Goal: Transaction & Acquisition: Purchase product/service

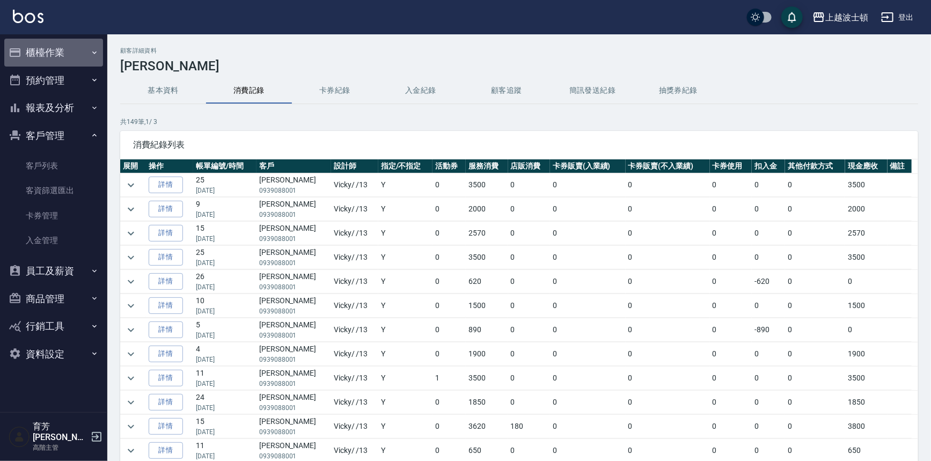
click at [34, 53] on button "櫃檯作業" at bounding box center [53, 53] width 99 height 28
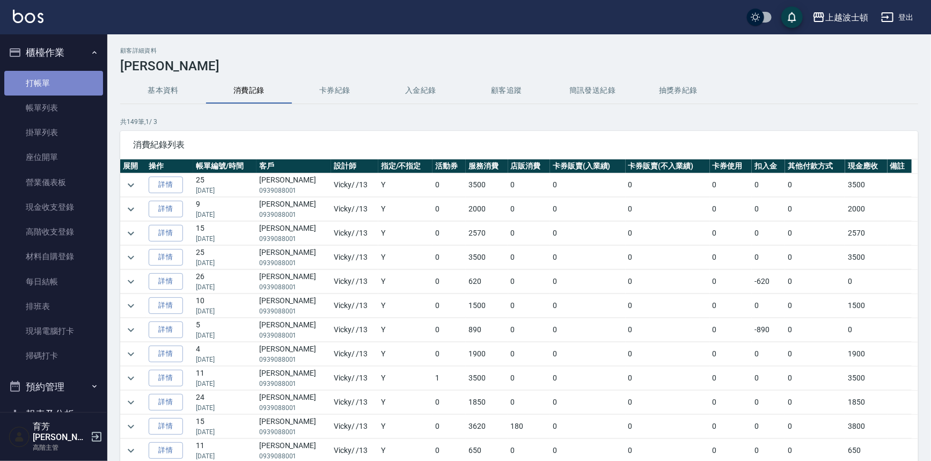
click at [62, 78] on link "打帳單" at bounding box center [53, 83] width 99 height 25
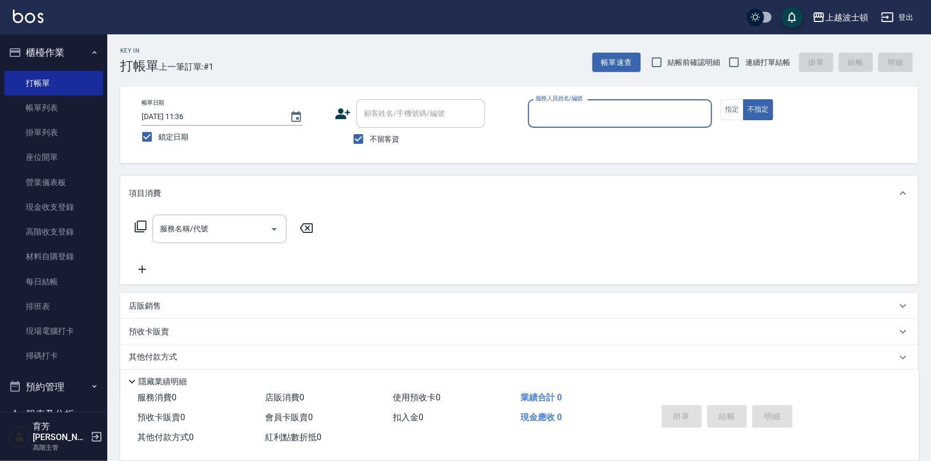
click at [371, 139] on span "不留客資" at bounding box center [385, 139] width 30 height 11
click at [370, 139] on input "不留客資" at bounding box center [358, 139] width 23 height 23
checkbox input "false"
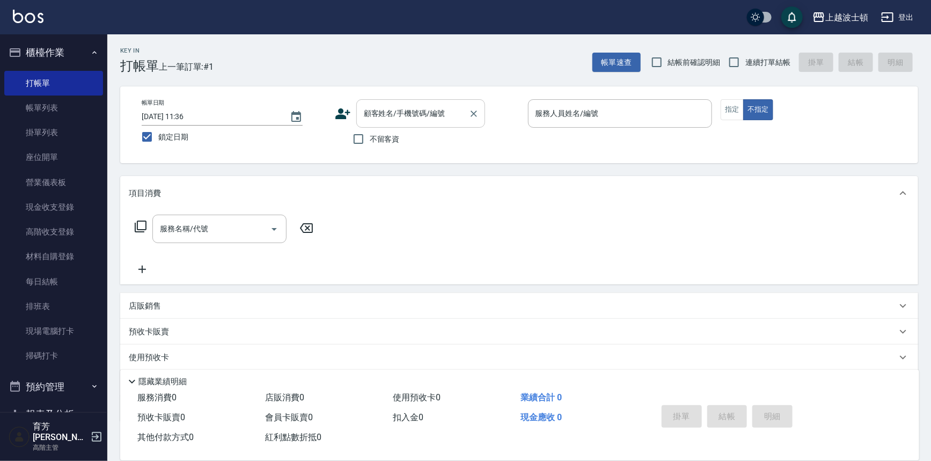
click at [386, 116] on input "顧客姓名/手機號碼/編號" at bounding box center [412, 113] width 103 height 19
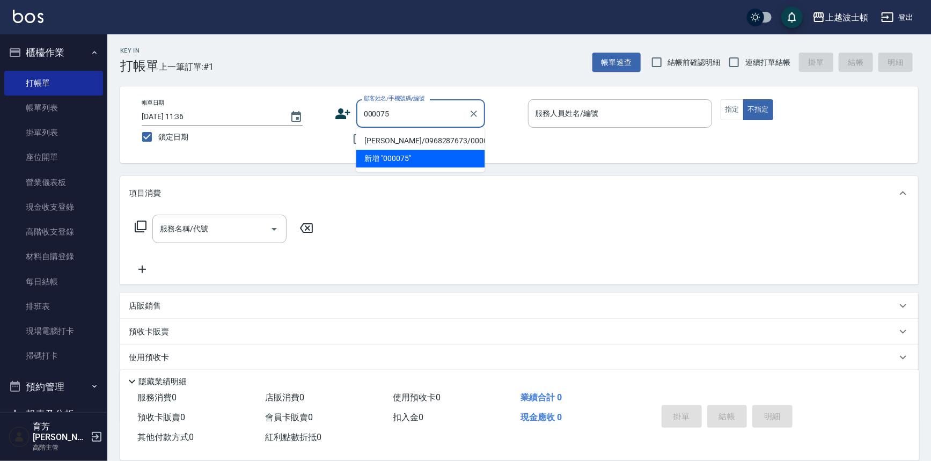
click at [387, 138] on li "[PERSON_NAME]/0968287673/000075" at bounding box center [420, 141] width 129 height 18
type input "[PERSON_NAME]/0968287673/000075"
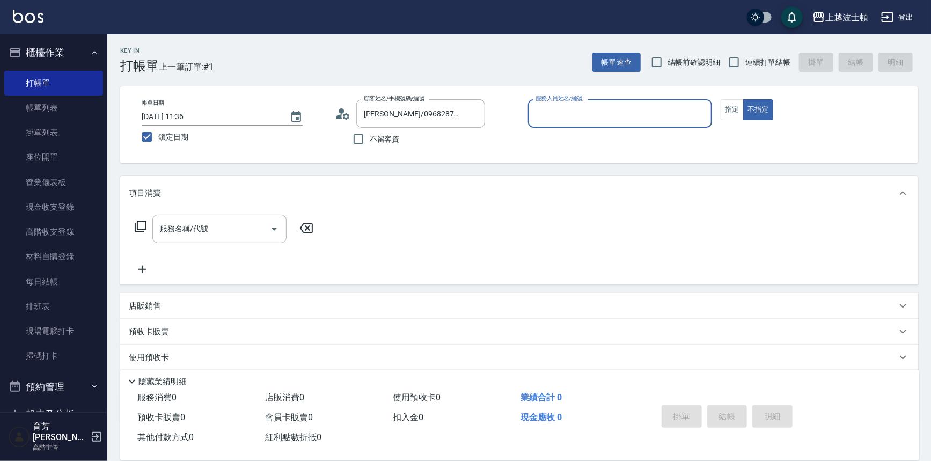
type input "Akemi-2"
drag, startPoint x: 725, startPoint y: 108, endPoint x: 716, endPoint y: 107, distance: 9.1
click at [725, 107] on button "指定" at bounding box center [732, 109] width 23 height 21
click at [222, 234] on input "服務名稱/代號" at bounding box center [211, 228] width 108 height 19
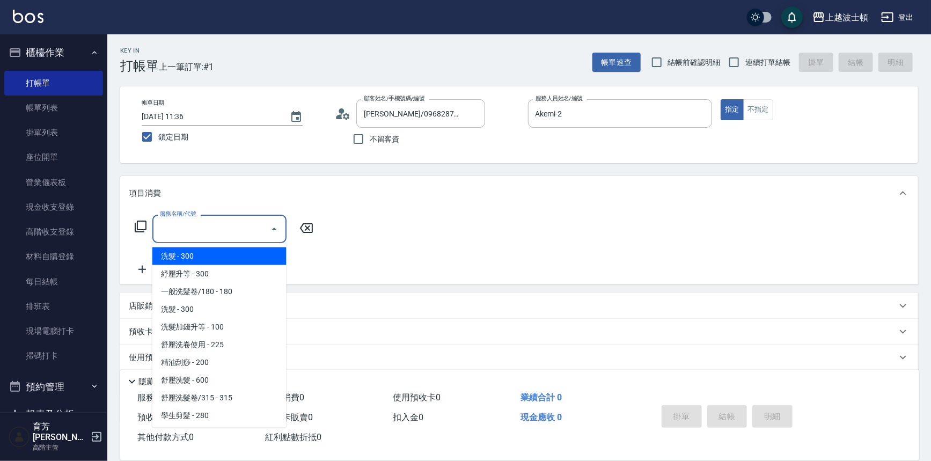
click at [226, 256] on span "洗髮 - 300" at bounding box center [219, 256] width 134 height 18
type input "洗髮(201)"
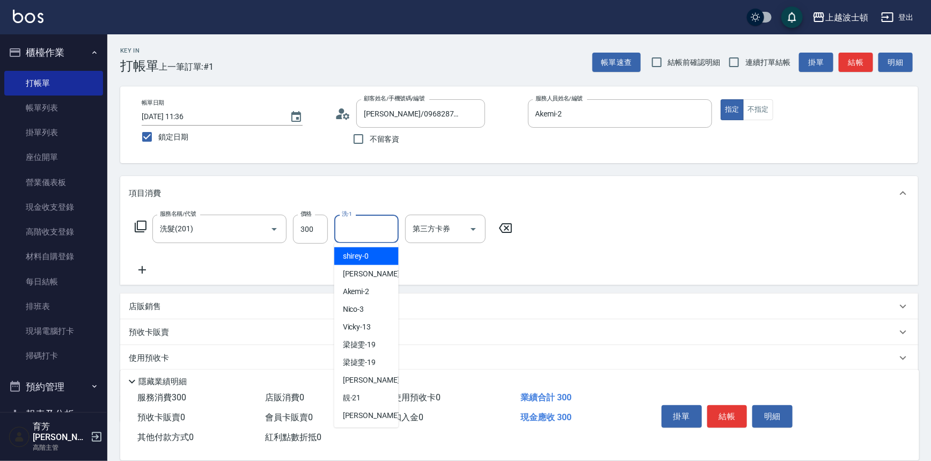
click at [363, 229] on input "洗-1" at bounding box center [366, 228] width 55 height 19
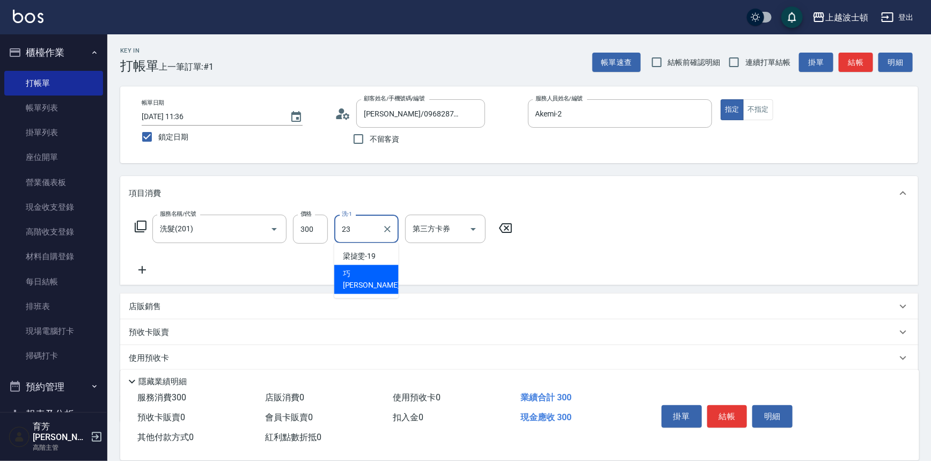
drag, startPoint x: 370, startPoint y: 268, endPoint x: 211, endPoint y: 265, distance: 159.4
click at [370, 269] on div "巧莉 -23" at bounding box center [366, 279] width 64 height 29
type input "[PERSON_NAME]-23"
click at [147, 269] on icon at bounding box center [142, 269] width 27 height 13
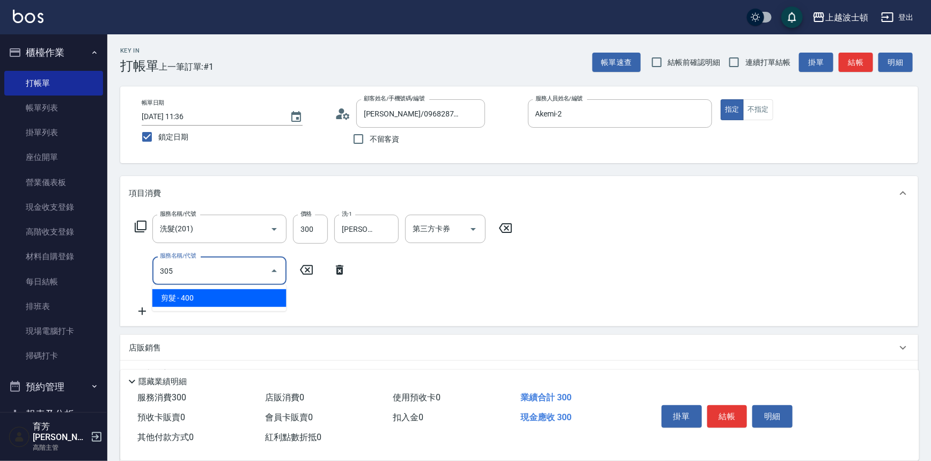
click at [238, 296] on span "剪髮 - 400" at bounding box center [219, 298] width 134 height 18
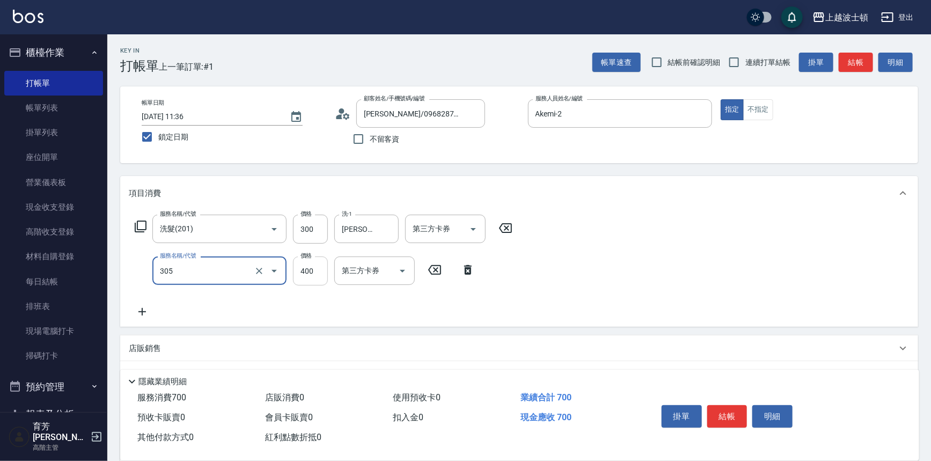
type input "剪髮(305)"
click at [309, 279] on input "400" at bounding box center [310, 270] width 35 height 29
type input "300"
click at [632, 241] on div "服務名稱/代號 洗髮(201) 服務名稱/代號 價格 300 價格 洗-1 巧莉-23 洗-1 第三方卡券 第三方卡券 服務名稱/代號 剪髮(305) 服務名…" at bounding box center [519, 268] width 798 height 116
click at [737, 422] on button "結帳" at bounding box center [727, 416] width 40 height 23
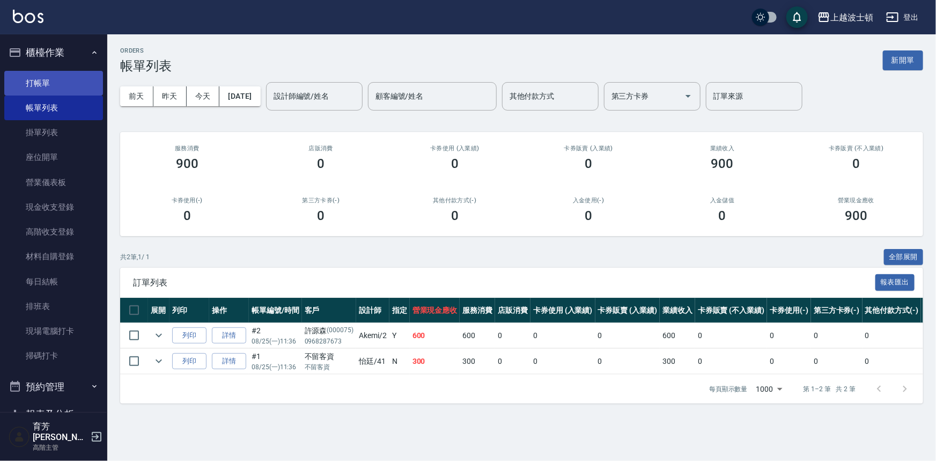
click at [58, 85] on link "打帳單" at bounding box center [53, 83] width 99 height 25
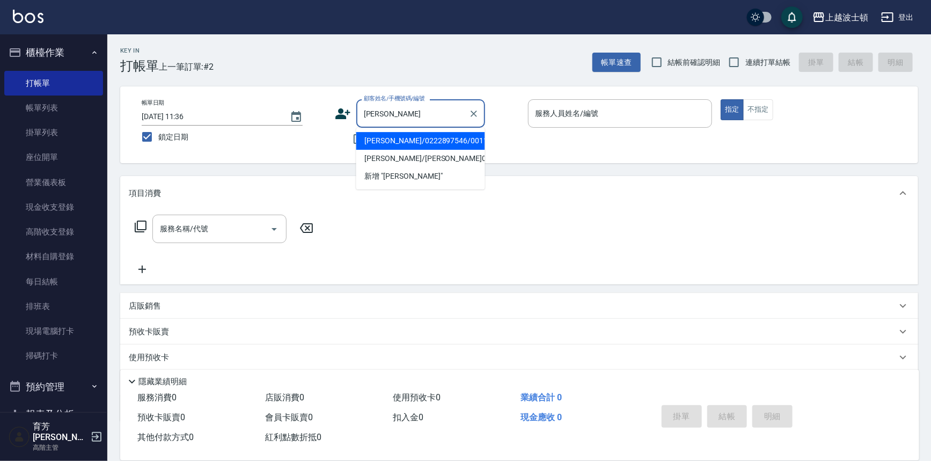
click at [400, 144] on li "[PERSON_NAME]/0222897546/001104" at bounding box center [420, 141] width 129 height 18
type input "[PERSON_NAME]/0222897546/001104"
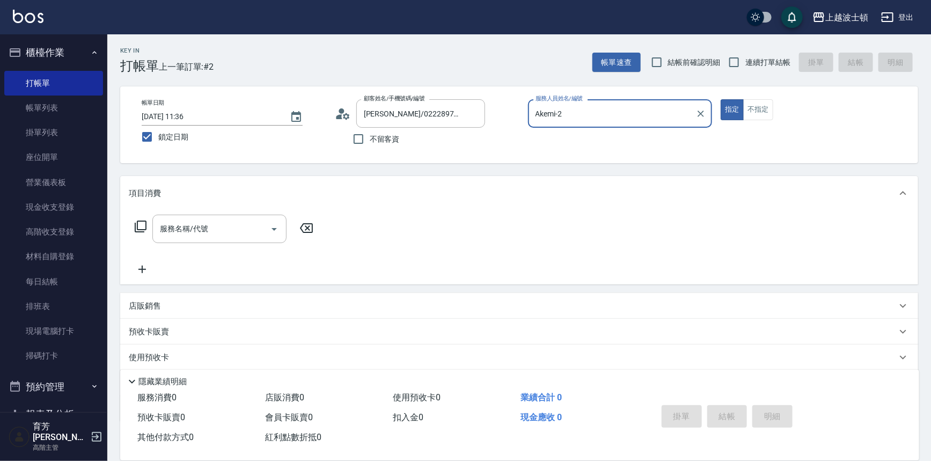
type input "Akemi-2"
click at [220, 226] on input "服務名稱/代號" at bounding box center [211, 228] width 108 height 19
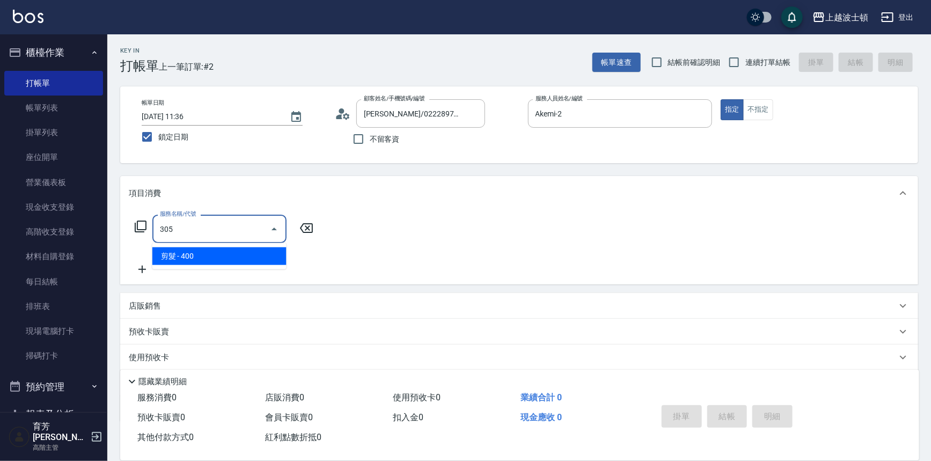
drag, startPoint x: 249, startPoint y: 260, endPoint x: 304, endPoint y: 260, distance: 54.7
click at [249, 260] on span "剪髮 - 400" at bounding box center [219, 256] width 134 height 18
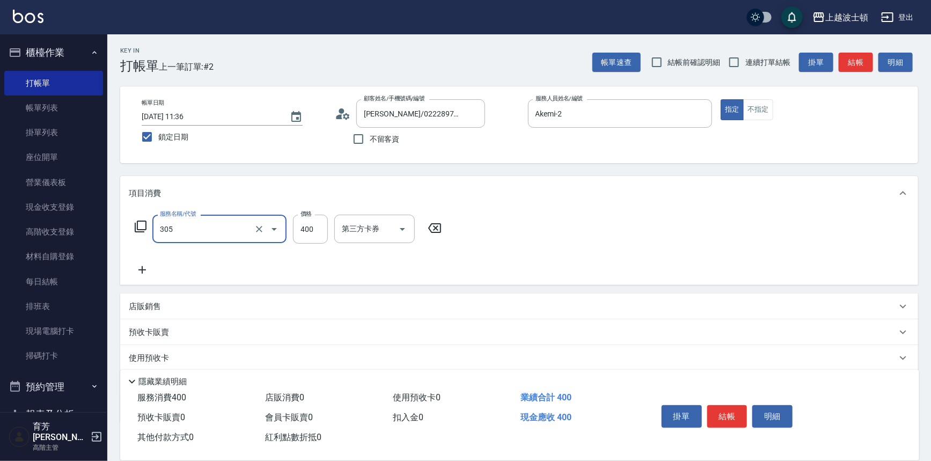
type input "剪髮(305)"
click at [600, 242] on div "服務名稱/代號 剪髮(305) 服務名稱/代號 價格 400 價格 第三方卡券 第三方卡券" at bounding box center [519, 247] width 798 height 75
click at [730, 418] on button "結帳" at bounding box center [727, 416] width 40 height 23
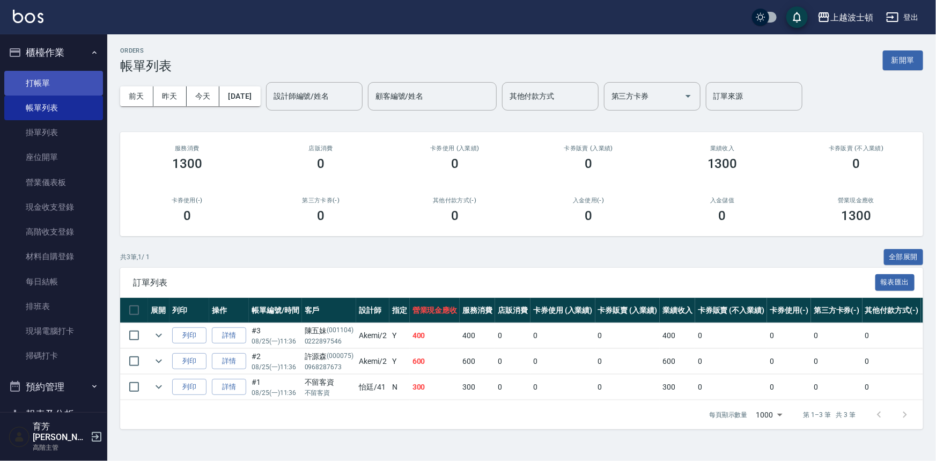
click at [48, 86] on link "打帳單" at bounding box center [53, 83] width 99 height 25
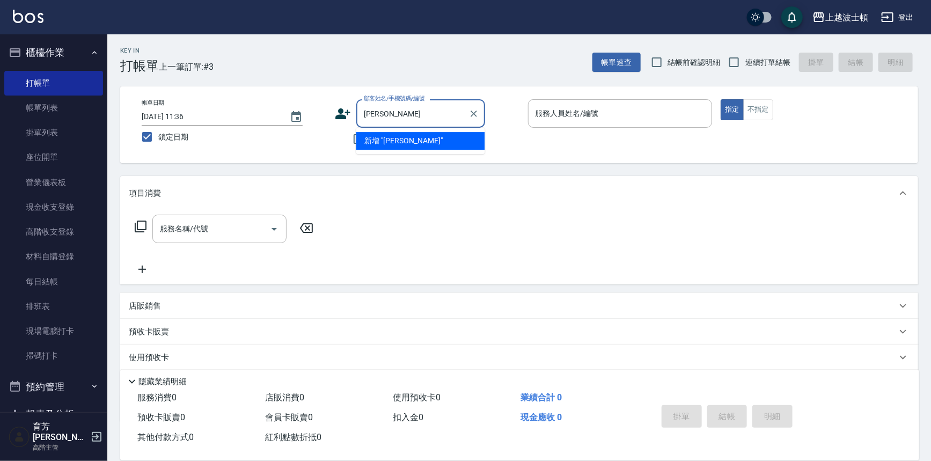
click at [370, 112] on input "[PERSON_NAME]" at bounding box center [412, 113] width 103 height 19
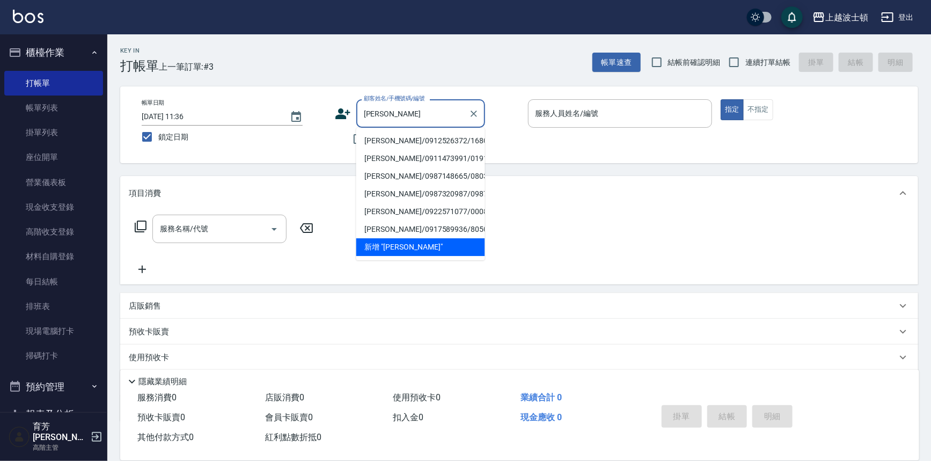
click at [377, 146] on li "[PERSON_NAME]/0912526372/168000" at bounding box center [420, 141] width 129 height 18
type input "[PERSON_NAME]/0912526372/168000"
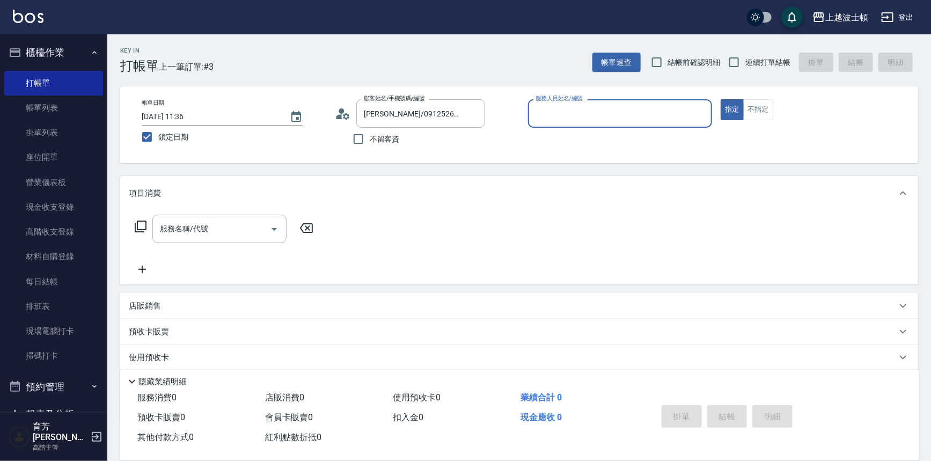
click at [349, 113] on icon at bounding box center [343, 114] width 16 height 16
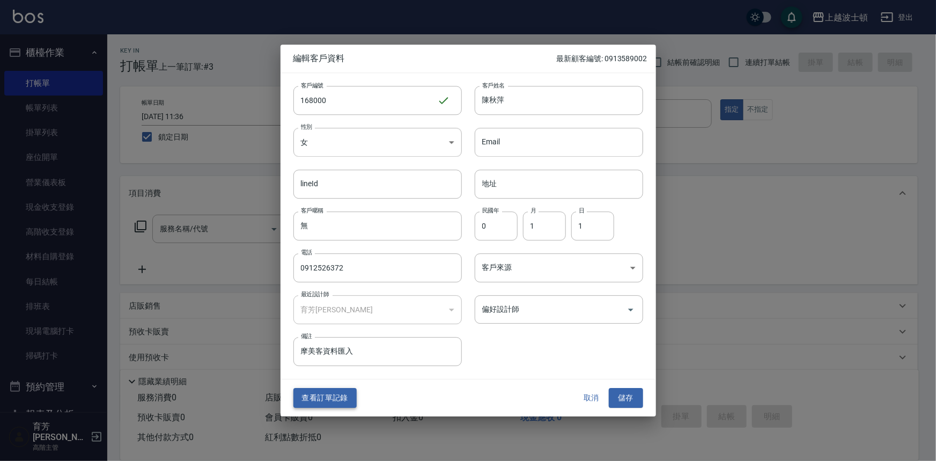
click at [341, 401] on button "查看訂單記錄" at bounding box center [324, 398] width 63 height 20
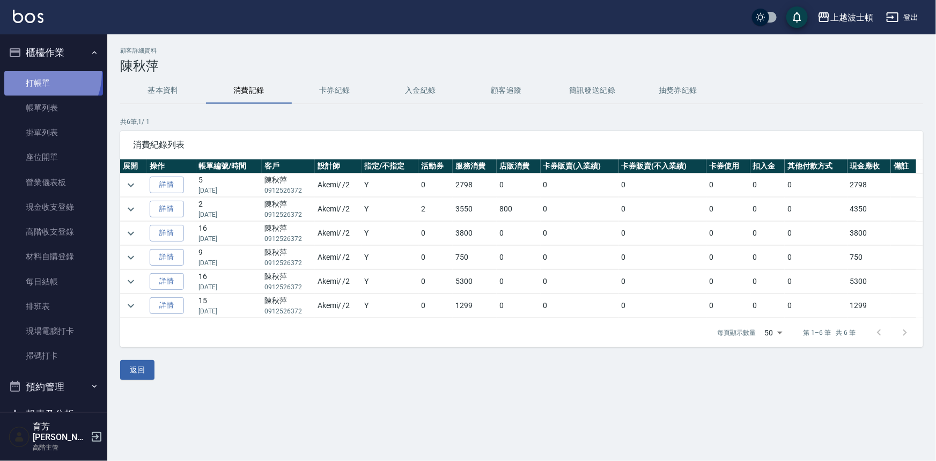
click at [35, 73] on link "打帳單" at bounding box center [53, 83] width 99 height 25
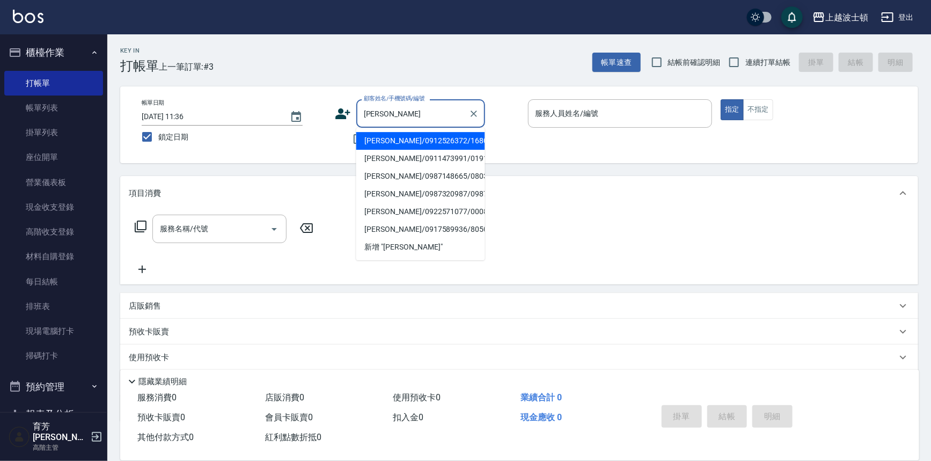
click at [376, 138] on li "[PERSON_NAME]/0912526372/168000" at bounding box center [420, 141] width 129 height 18
type input "[PERSON_NAME]/0912526372/168000"
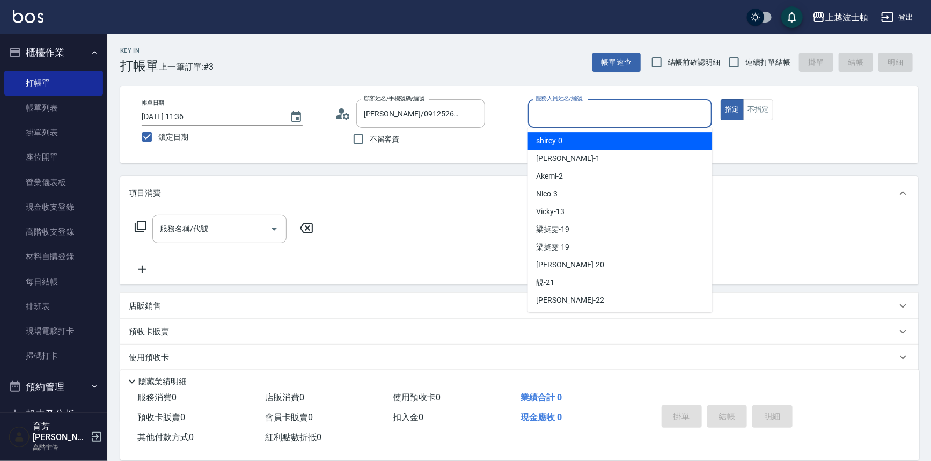
click at [587, 119] on input "服務人員姓名/編號" at bounding box center [620, 113] width 175 height 19
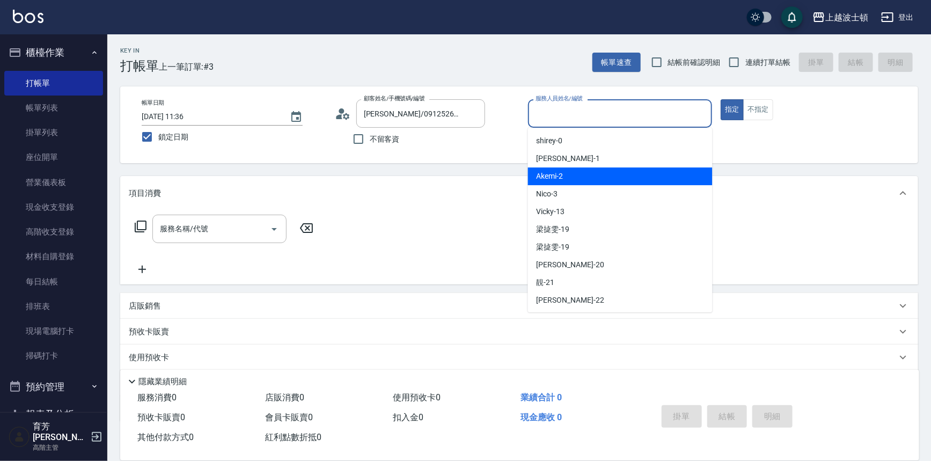
click at [588, 177] on div "Akemi -2" at bounding box center [620, 176] width 185 height 18
type input "Akemi-2"
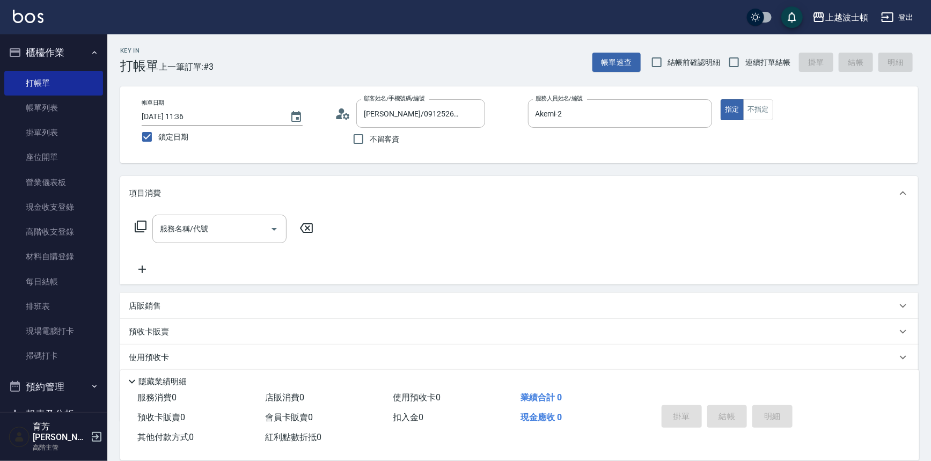
click at [142, 225] on icon at bounding box center [140, 226] width 13 height 13
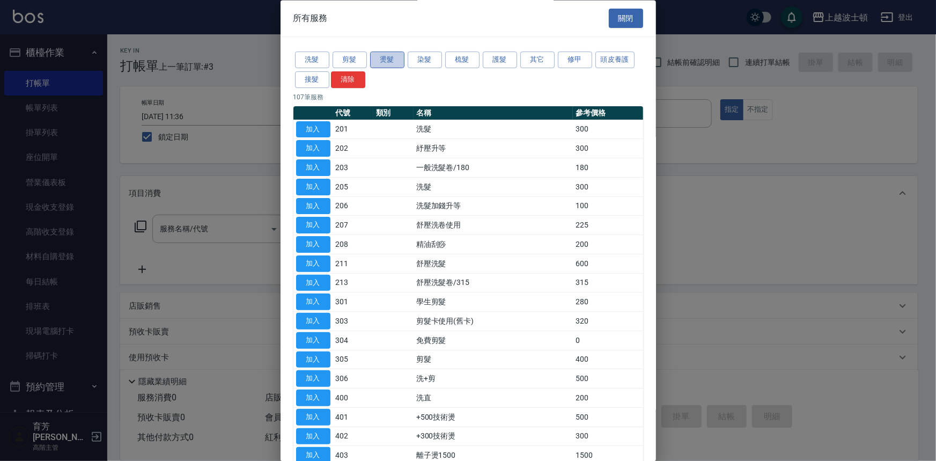
click at [394, 62] on button "燙髮" at bounding box center [387, 60] width 34 height 17
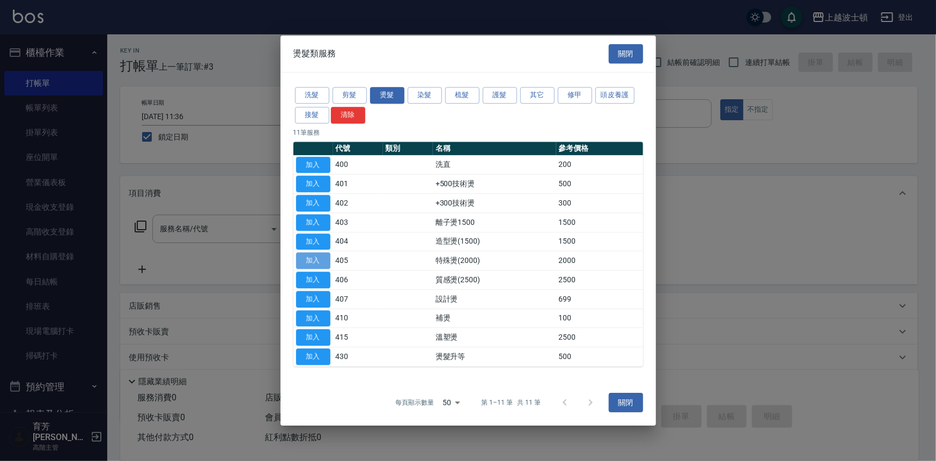
click at [312, 262] on button "加入" at bounding box center [313, 261] width 34 height 17
type input "特殊燙(2000)(405)"
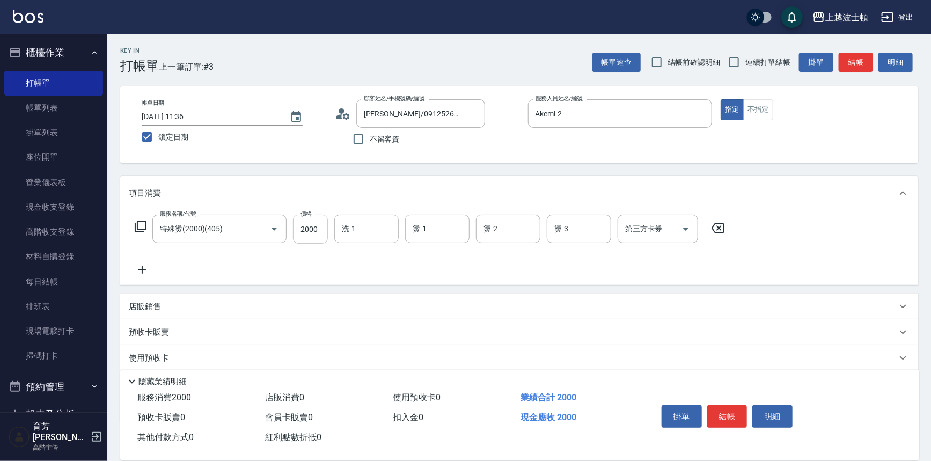
click at [311, 238] on input "2000" at bounding box center [310, 229] width 35 height 29
type input "1600"
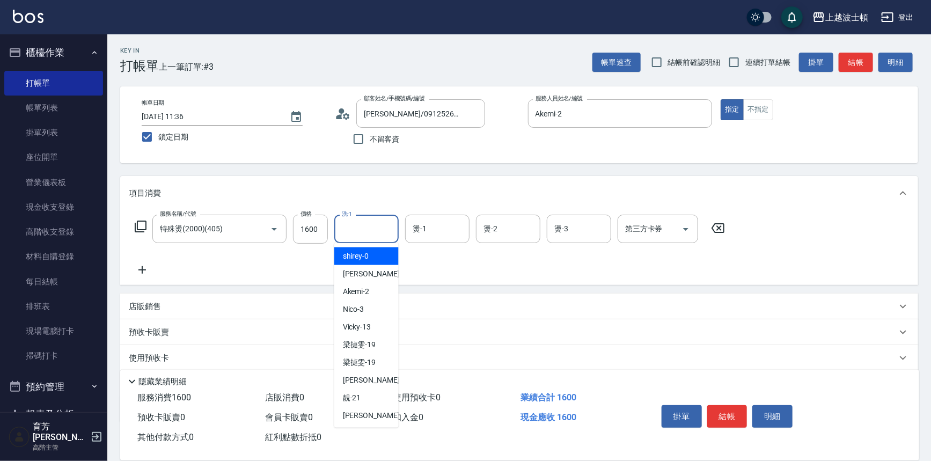
click at [345, 231] on input "洗-1" at bounding box center [366, 228] width 55 height 19
click at [378, 257] on div "Akemi -2" at bounding box center [366, 256] width 64 height 18
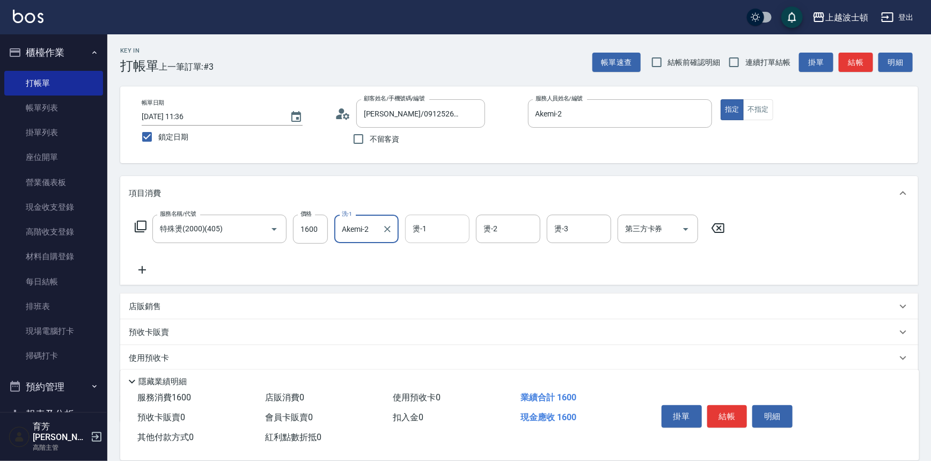
type input "Akemi-2"
click at [435, 232] on input "燙-1" at bounding box center [437, 228] width 55 height 19
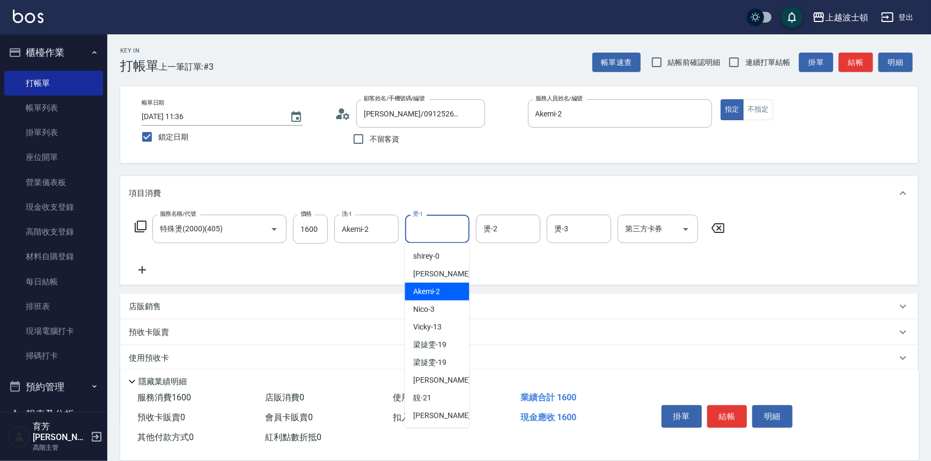
click at [449, 290] on div "Akemi -2" at bounding box center [437, 292] width 64 height 18
type input "Akemi-2"
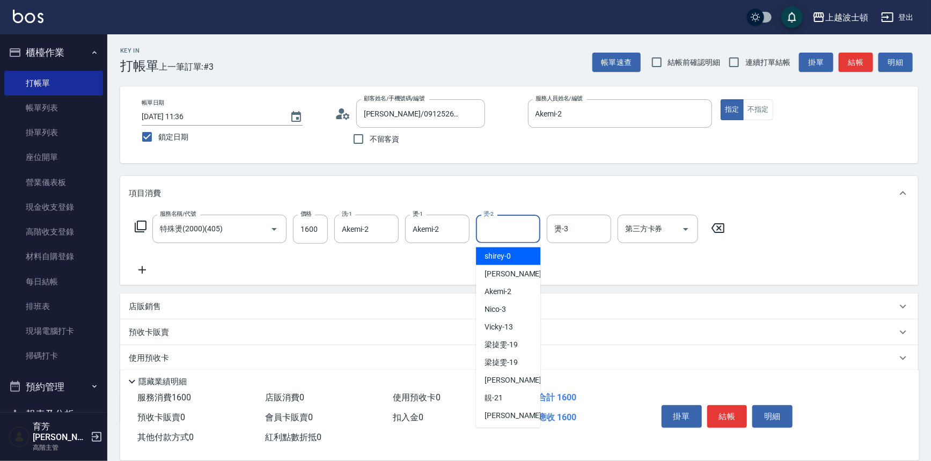
click at [501, 231] on input "燙-2" at bounding box center [508, 228] width 55 height 19
click at [517, 289] on div "Akemi -2" at bounding box center [508, 292] width 64 height 18
type input "Akemi-2"
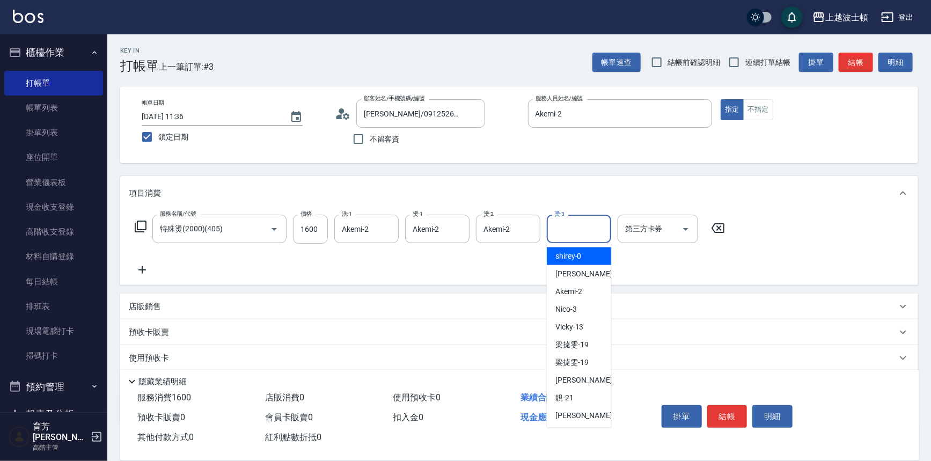
click at [577, 224] on input "燙-3" at bounding box center [579, 228] width 55 height 19
click at [575, 295] on span "Akemi -2" at bounding box center [568, 291] width 27 height 11
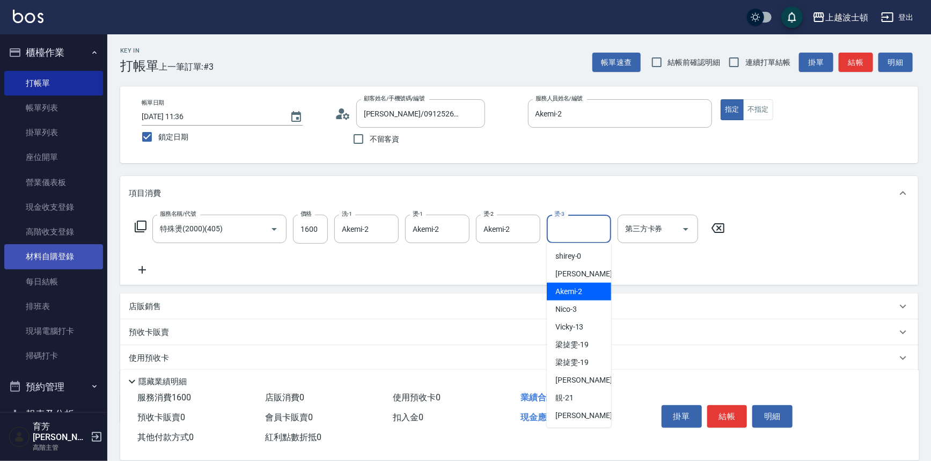
type input "Akemi-2"
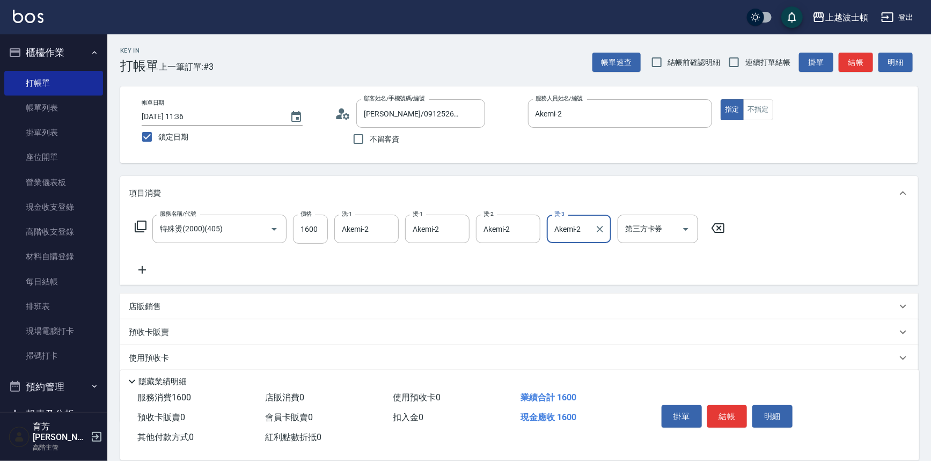
click at [141, 266] on icon at bounding box center [142, 269] width 27 height 13
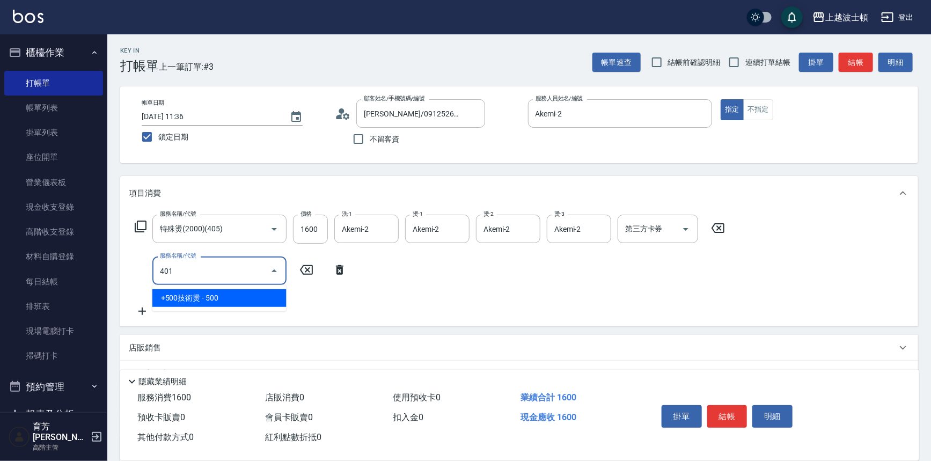
click at [205, 293] on span "+500技術燙 - 500" at bounding box center [219, 298] width 134 height 18
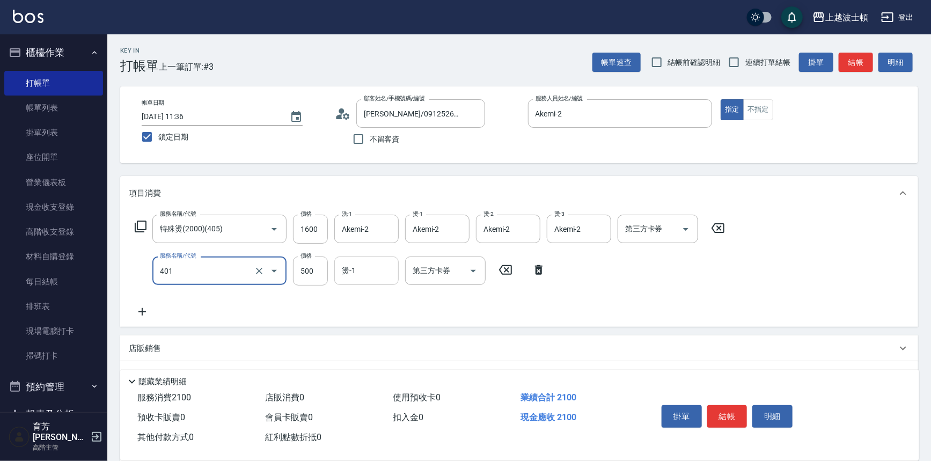
type input "+500技術燙(401)"
click at [359, 274] on input "燙-1" at bounding box center [366, 270] width 55 height 19
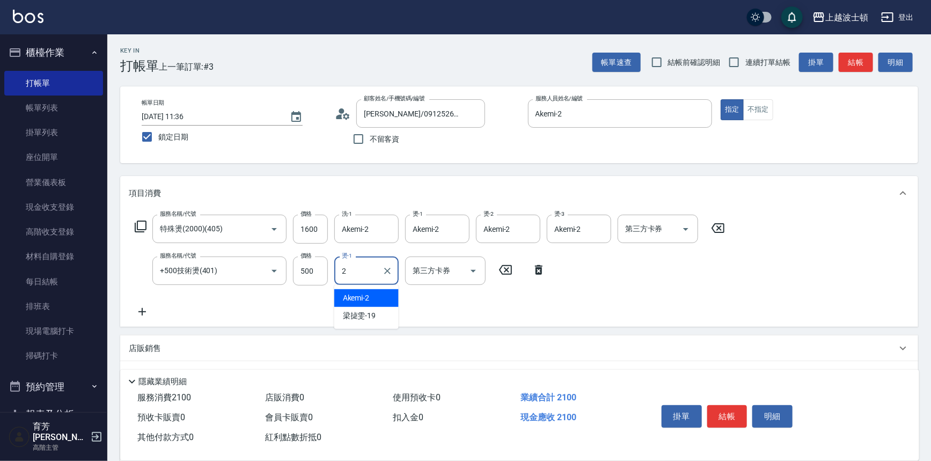
click at [378, 300] on div "Akemi -2" at bounding box center [366, 298] width 64 height 18
type input "Akemi-2"
click at [144, 314] on icon at bounding box center [142, 311] width 27 height 13
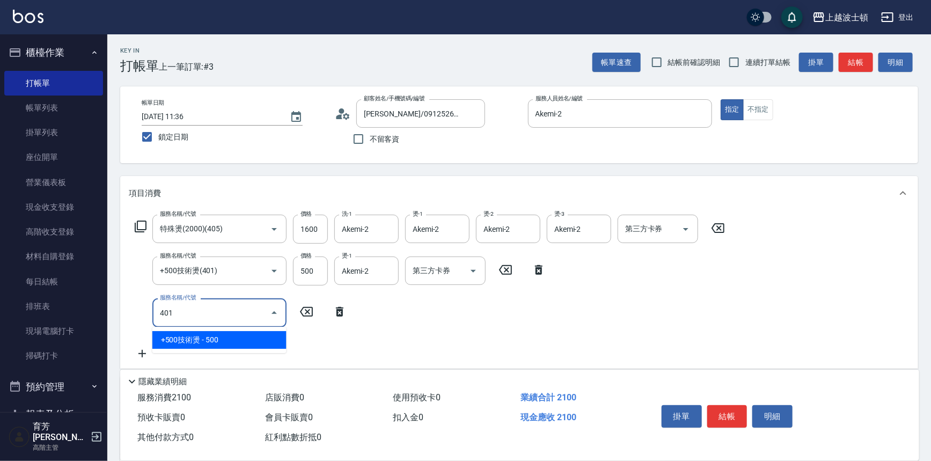
drag, startPoint x: 225, startPoint y: 345, endPoint x: 233, endPoint y: 342, distance: 9.0
click at [225, 344] on span "+500技術燙 - 500" at bounding box center [219, 340] width 134 height 18
type input "+500技術燙(401)"
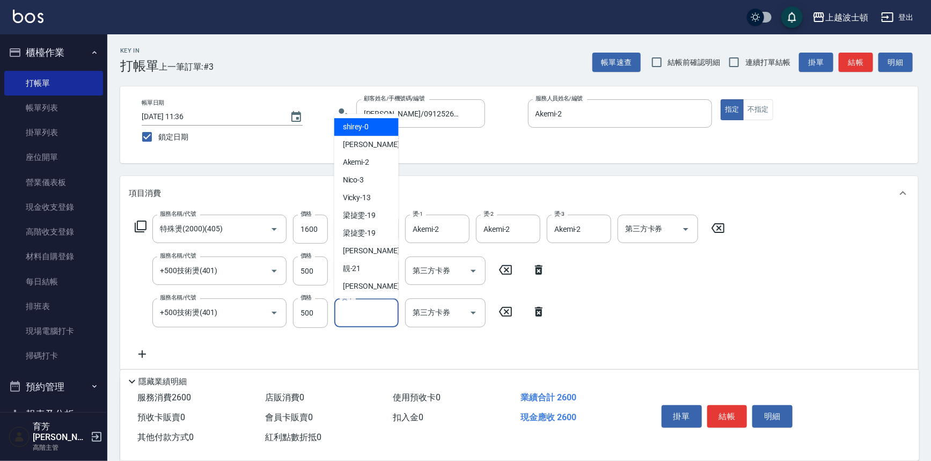
click at [388, 318] on input "燙-1" at bounding box center [366, 312] width 55 height 19
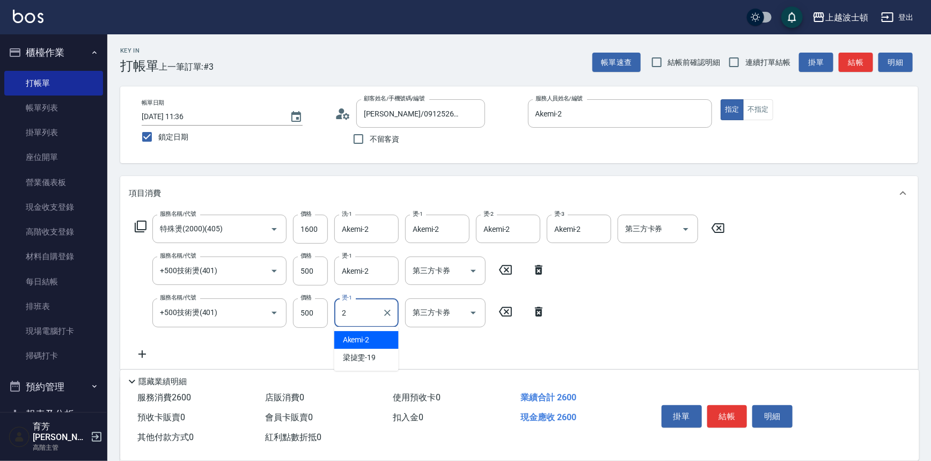
click at [378, 341] on div "Akemi -2" at bounding box center [366, 340] width 64 height 18
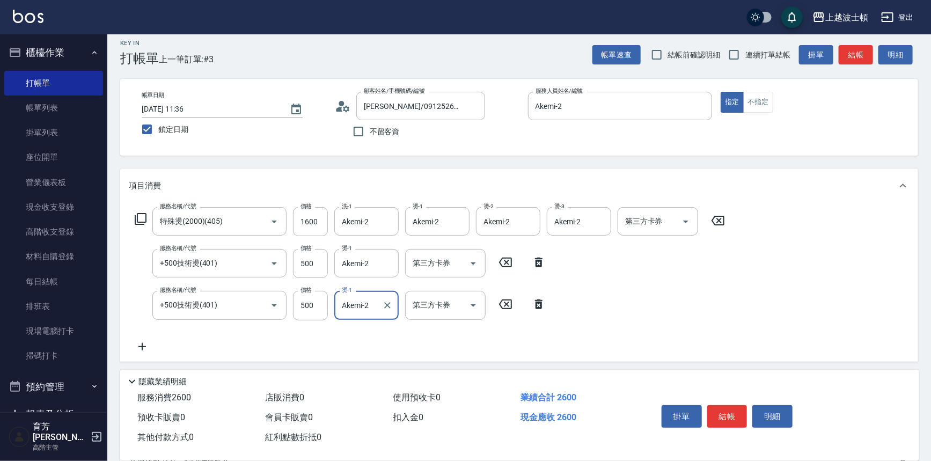
scroll to position [134, 0]
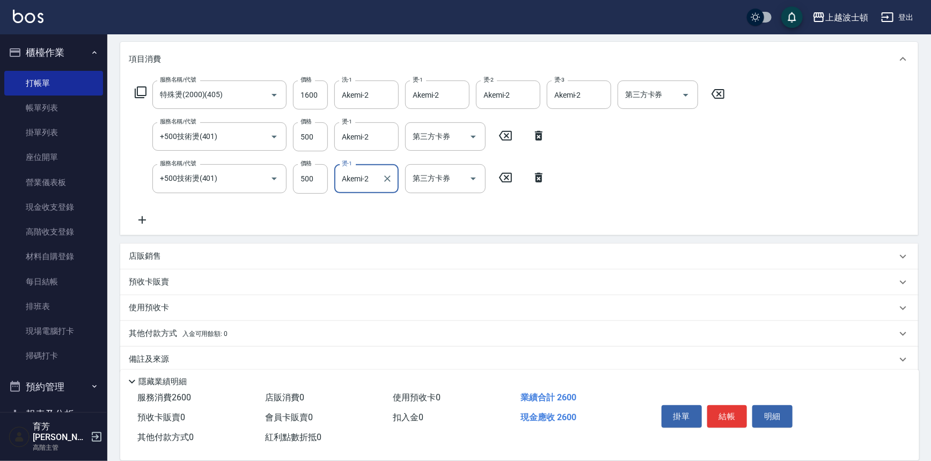
type input "Akemi-2"
click at [143, 221] on icon at bounding box center [142, 220] width 27 height 13
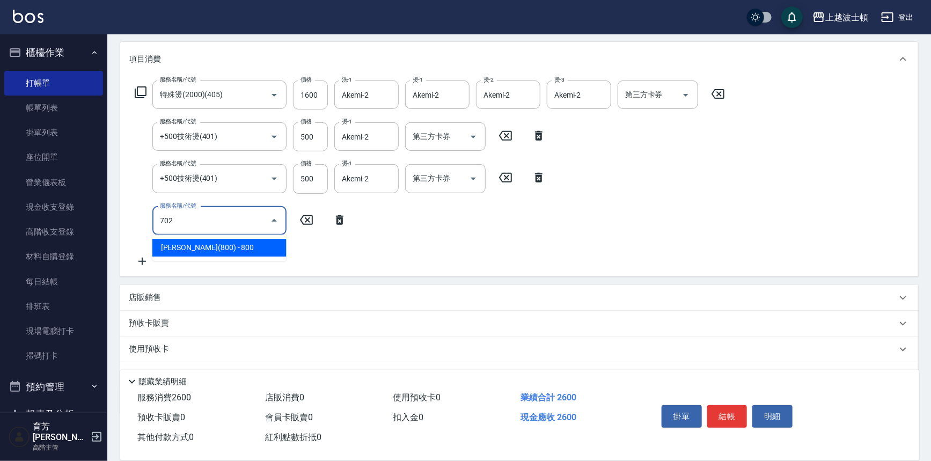
click at [226, 249] on span "[PERSON_NAME](800) - 800" at bounding box center [219, 248] width 134 height 18
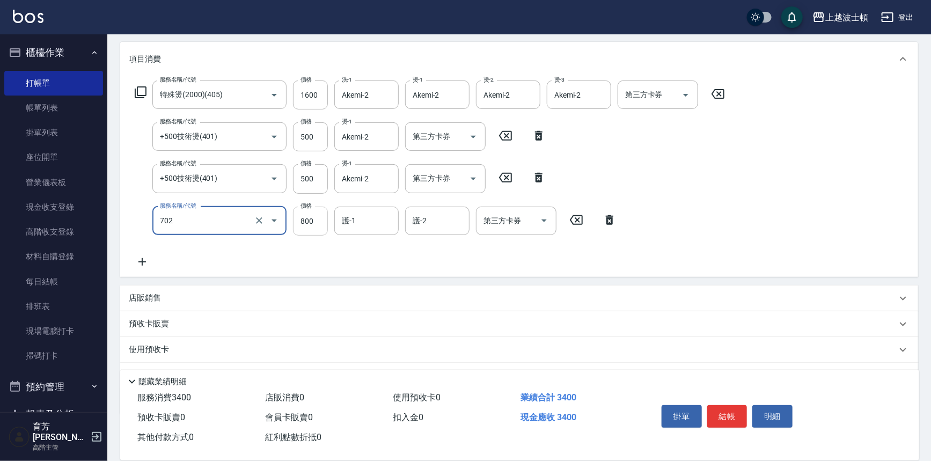
type input "[PERSON_NAME](800)(702)"
click at [296, 223] on input "800" at bounding box center [310, 221] width 35 height 29
type input "400"
click at [349, 214] on div "護-1 護-1" at bounding box center [366, 221] width 64 height 28
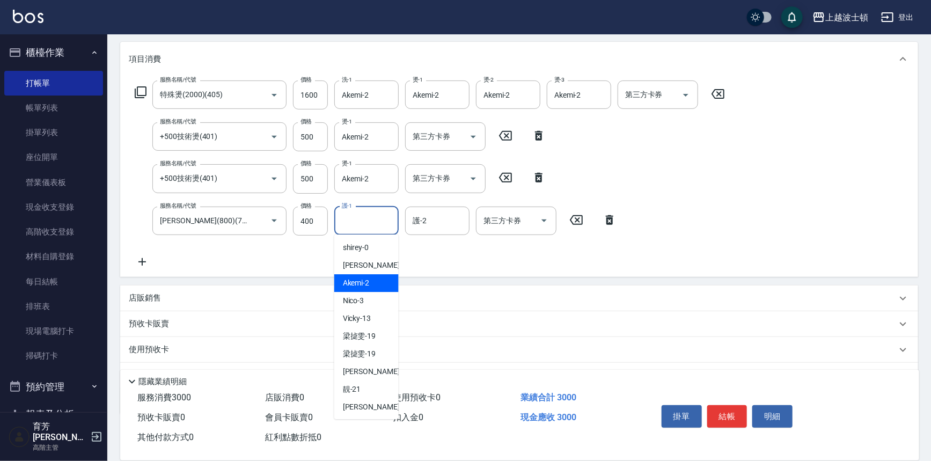
click at [372, 284] on div "Akemi -2" at bounding box center [366, 283] width 64 height 18
type input "Akemi-2"
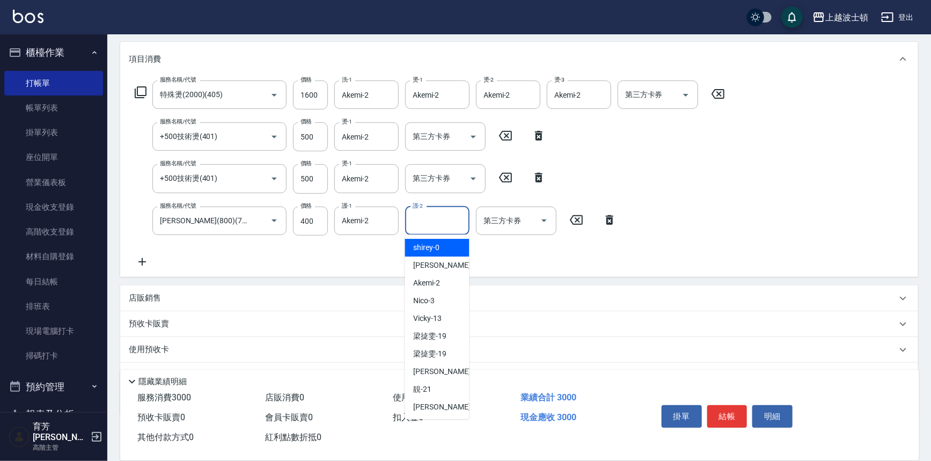
click at [436, 212] on input "護-2" at bounding box center [437, 220] width 55 height 19
click at [441, 281] on div "Akemi -2" at bounding box center [437, 283] width 64 height 18
type input "Akemi-2"
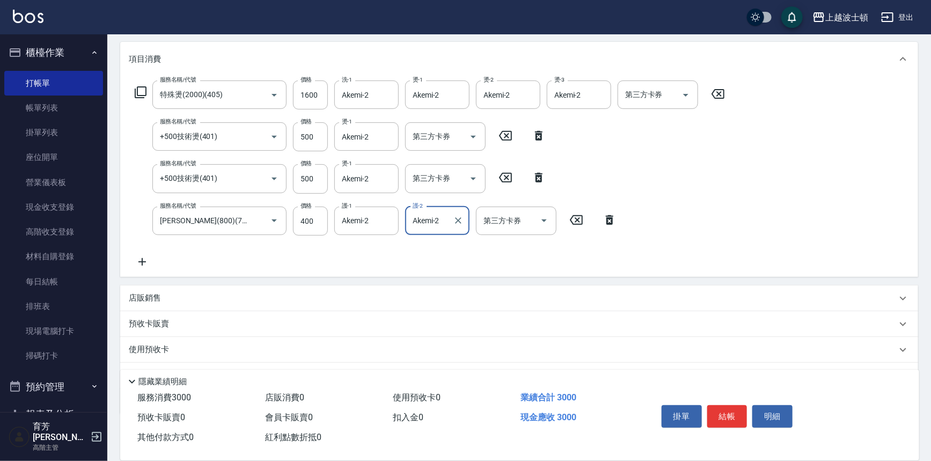
click at [138, 257] on icon at bounding box center [142, 261] width 27 height 13
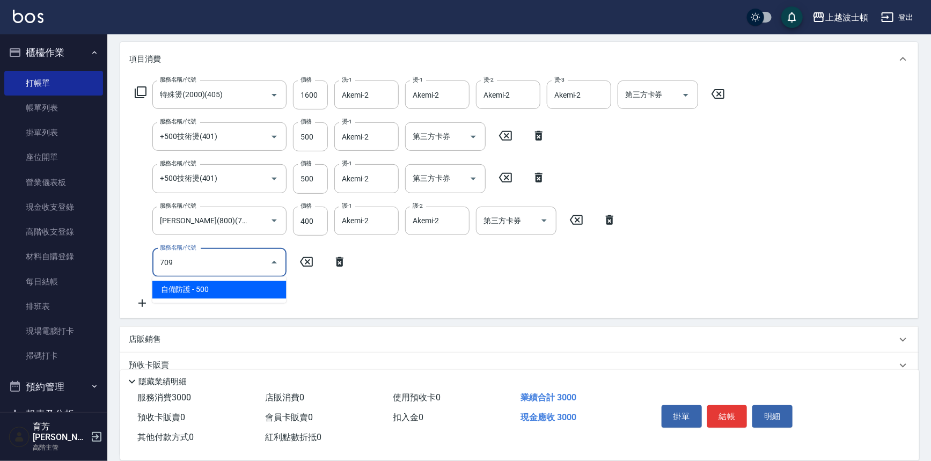
click at [189, 287] on span "自備防護 - 500" at bounding box center [219, 290] width 134 height 18
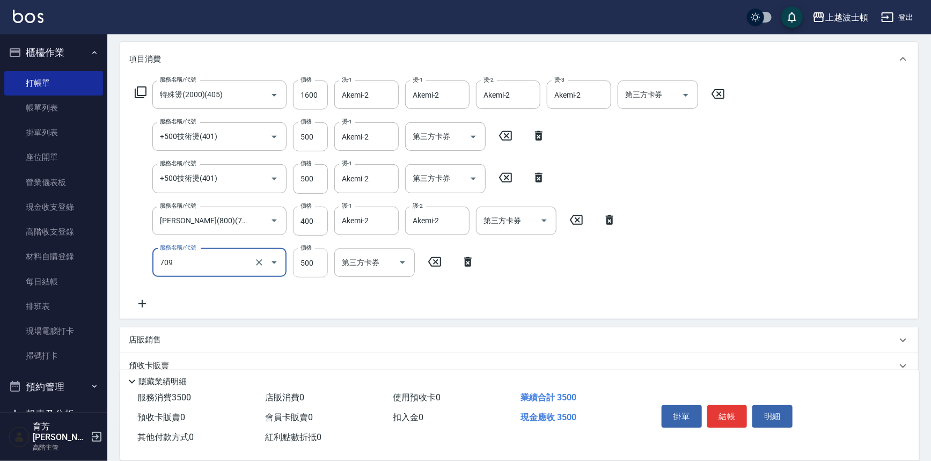
type input "自備防護(709)"
click at [322, 271] on input "500" at bounding box center [310, 262] width 35 height 29
click at [773, 117] on div "服務名稱/代號 特殊燙(2000)(405) 服務名稱/代號 價格 1600 價格 洗-1 Akemi-2 洗-1 燙-1 Akemi-2 燙-1 燙-2 A…" at bounding box center [519, 197] width 798 height 243
click at [312, 259] on input "300" at bounding box center [310, 262] width 35 height 29
type input "500"
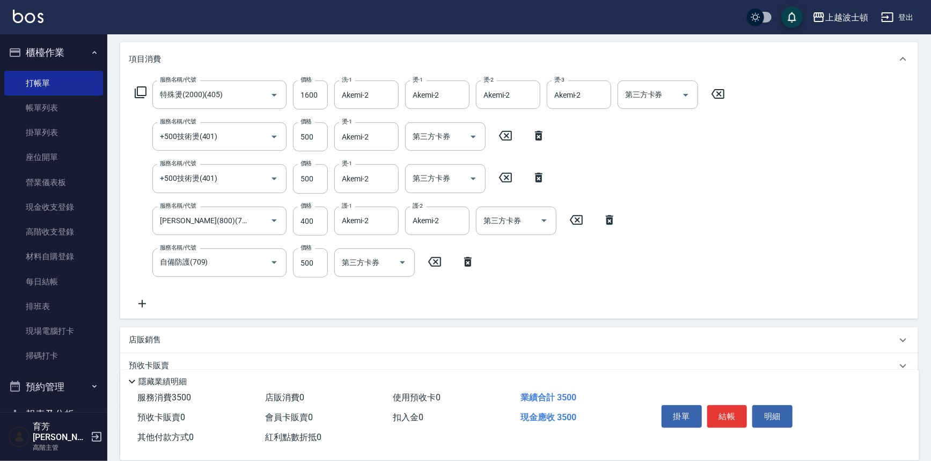
click at [597, 315] on div "服務名稱/代號 特殊燙(2000)(405) 服務名稱/代號 價格 1600 價格 洗-1 Akemi-2 洗-1 燙-1 Akemi-2 燙-1 燙-2 A…" at bounding box center [519, 197] width 798 height 243
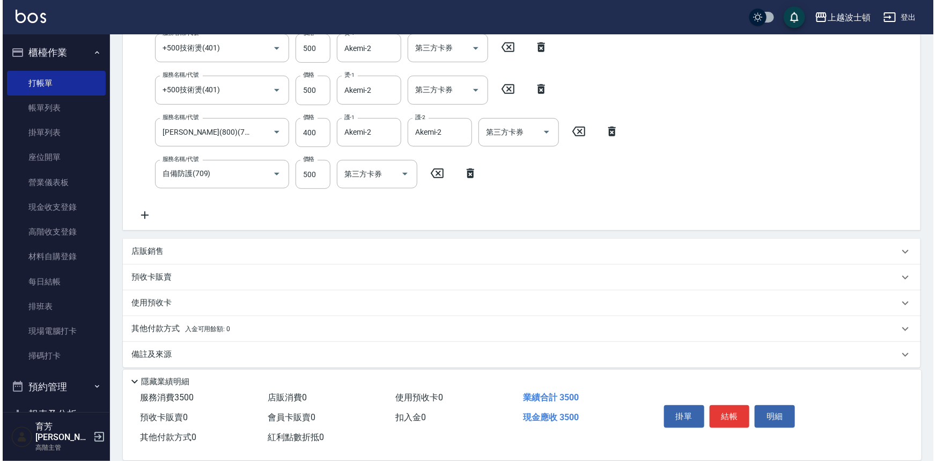
scroll to position [0, 0]
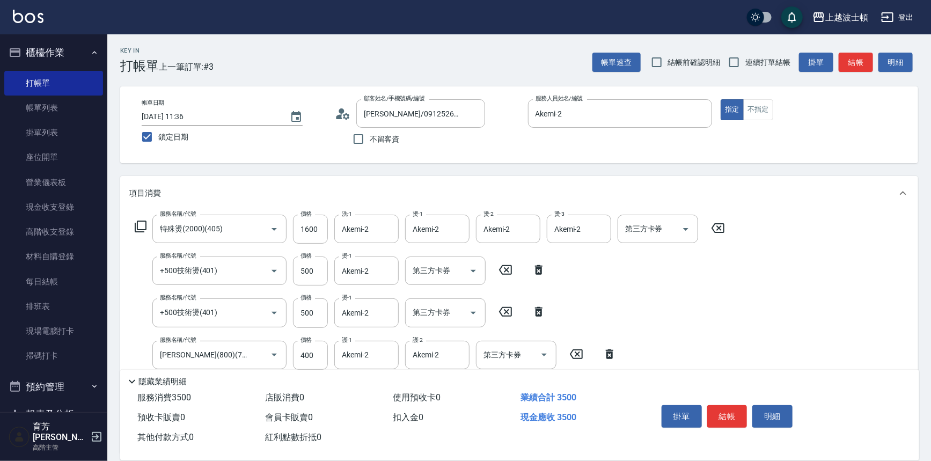
click at [142, 227] on icon at bounding box center [140, 226] width 13 height 13
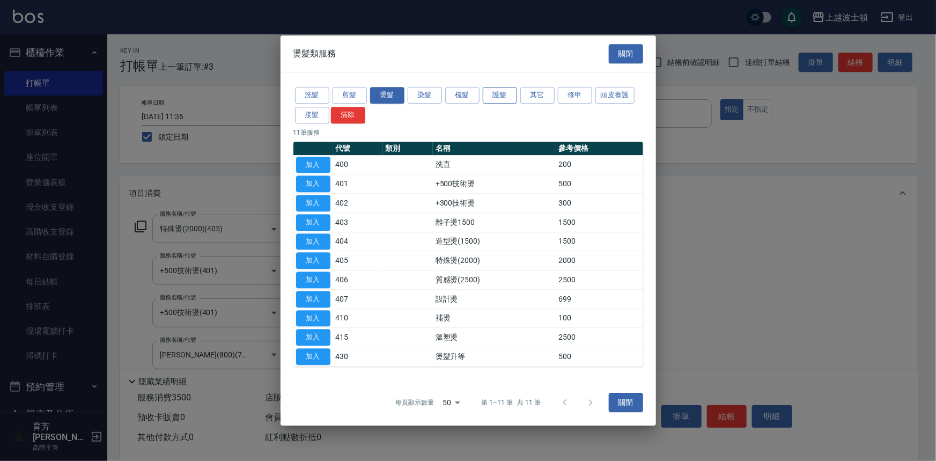
click at [489, 99] on button "護髮" at bounding box center [500, 95] width 34 height 17
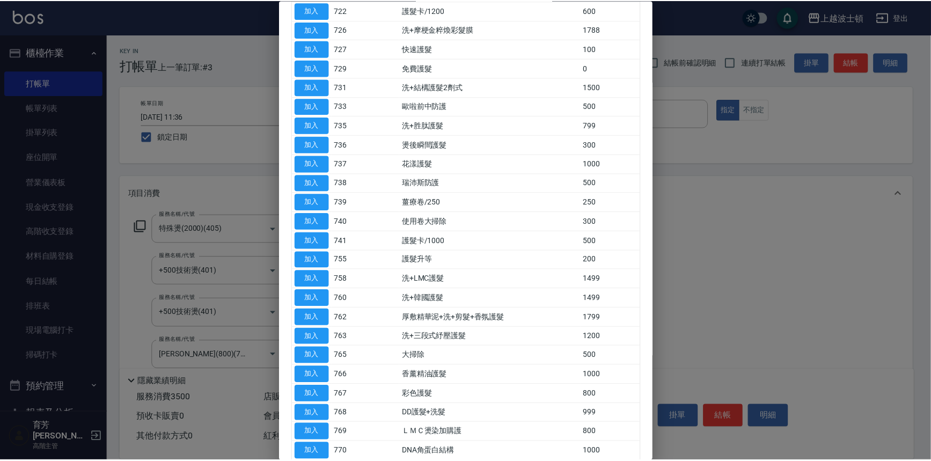
scroll to position [333, 0]
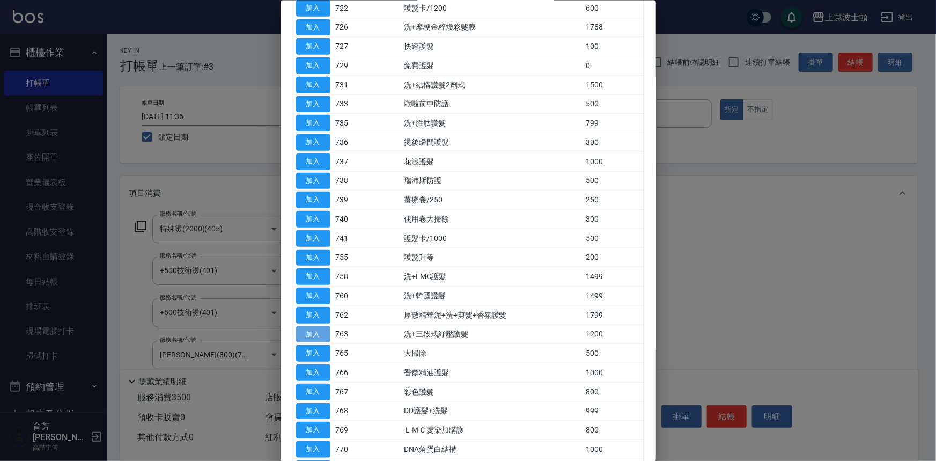
click at [309, 336] on button "加入" at bounding box center [313, 334] width 34 height 17
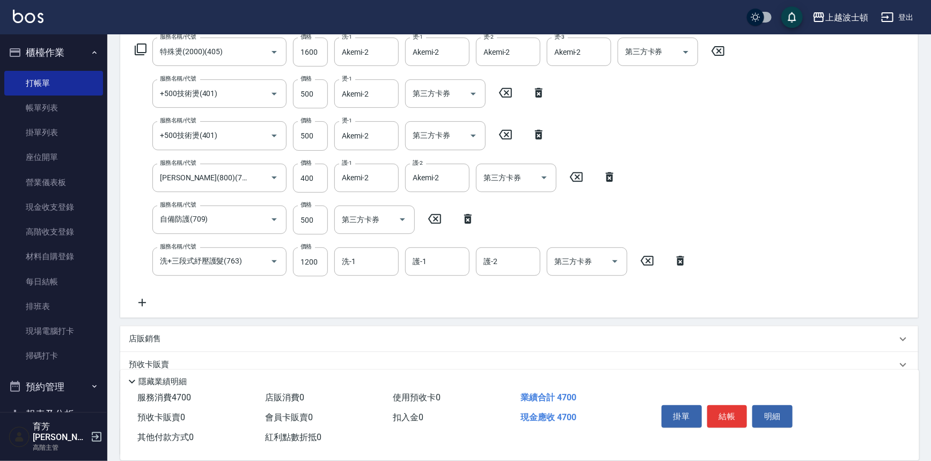
scroll to position [177, 0]
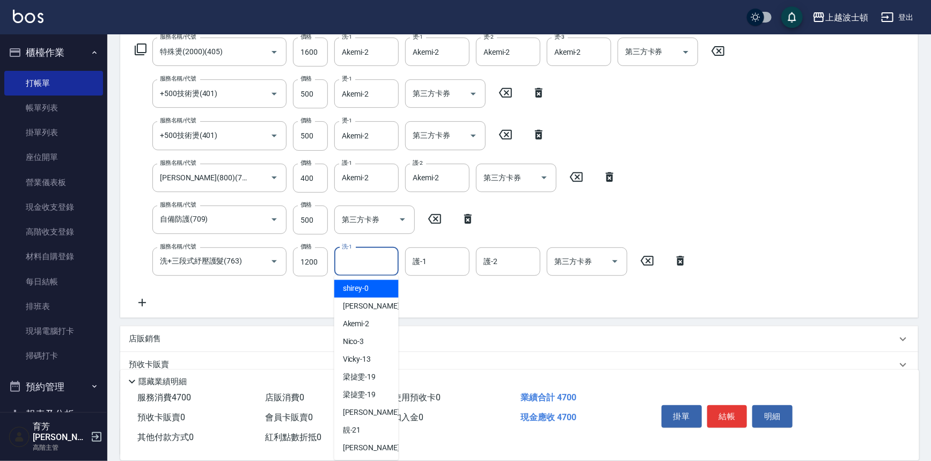
click at [361, 267] on input "洗-1" at bounding box center [366, 261] width 55 height 19
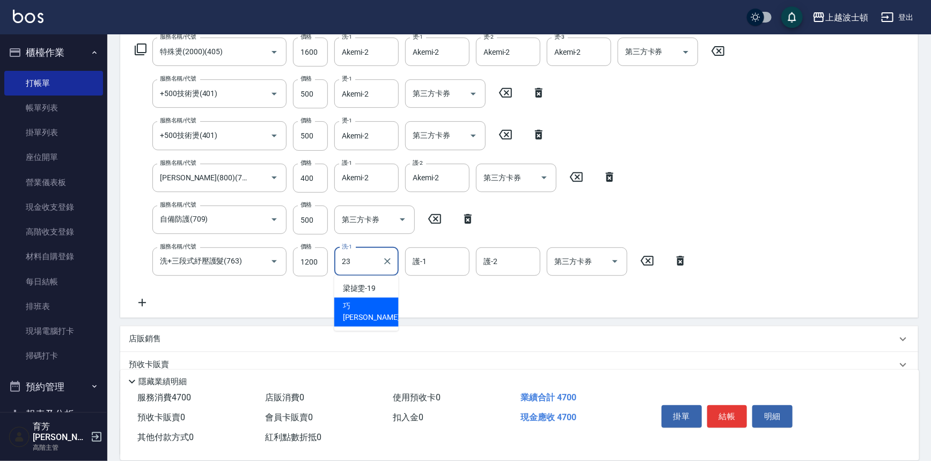
click at [373, 303] on div "巧莉 -23" at bounding box center [366, 312] width 64 height 29
click at [422, 270] on div "護-1" at bounding box center [437, 261] width 64 height 28
type input "[PERSON_NAME]-23"
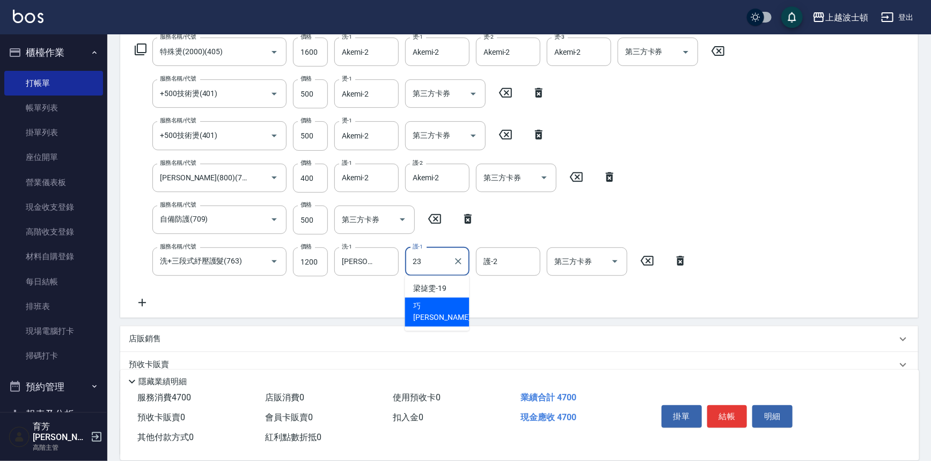
click at [444, 306] on div "巧莉 -23" at bounding box center [437, 312] width 64 height 29
type input "[PERSON_NAME]-23"
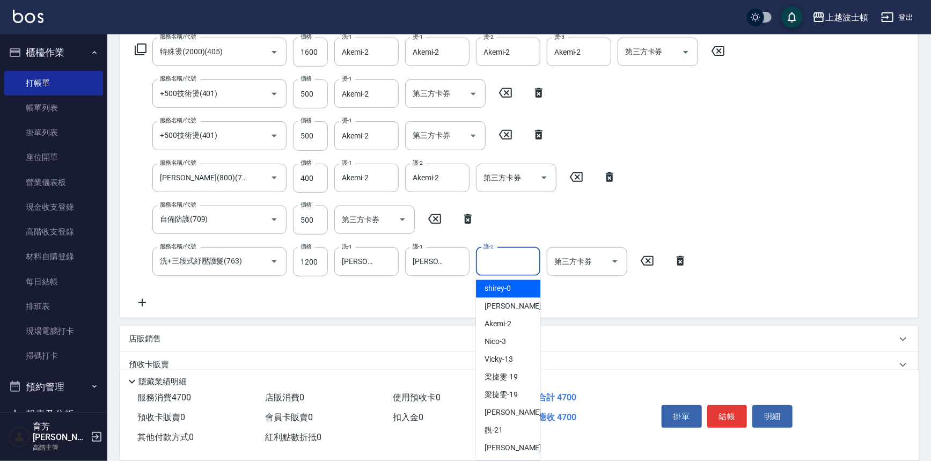
click at [515, 260] on input "護-2" at bounding box center [508, 261] width 55 height 19
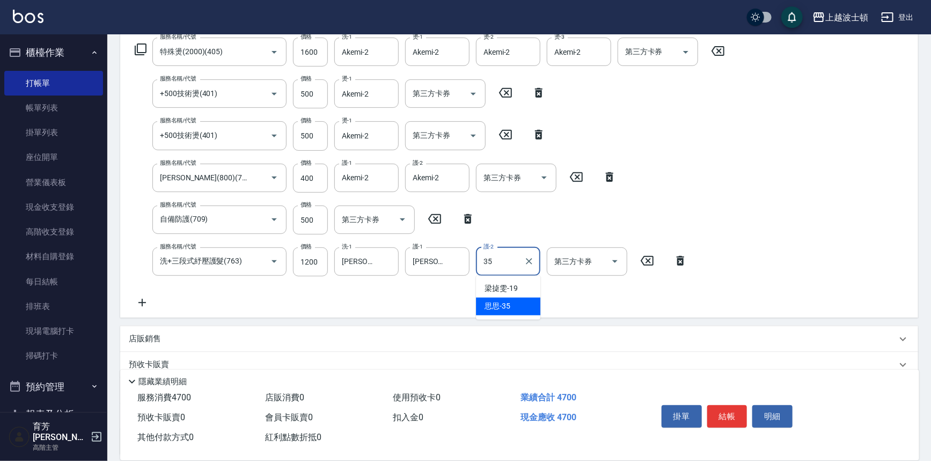
click at [519, 311] on div "思思 -35" at bounding box center [508, 307] width 64 height 18
type input "思思-35"
click at [136, 300] on icon at bounding box center [142, 302] width 27 height 13
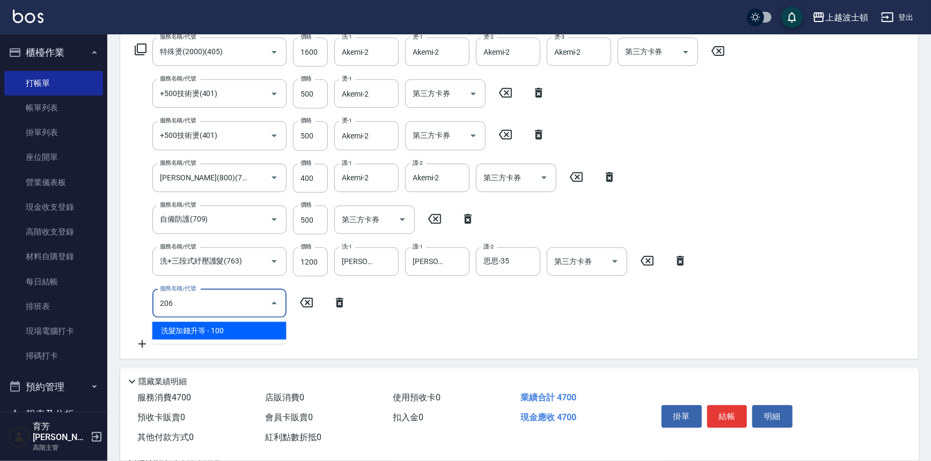
click at [209, 335] on span "洗髮加錢升等 - 100" at bounding box center [219, 331] width 134 height 18
type input "洗髮加錢升等(206)"
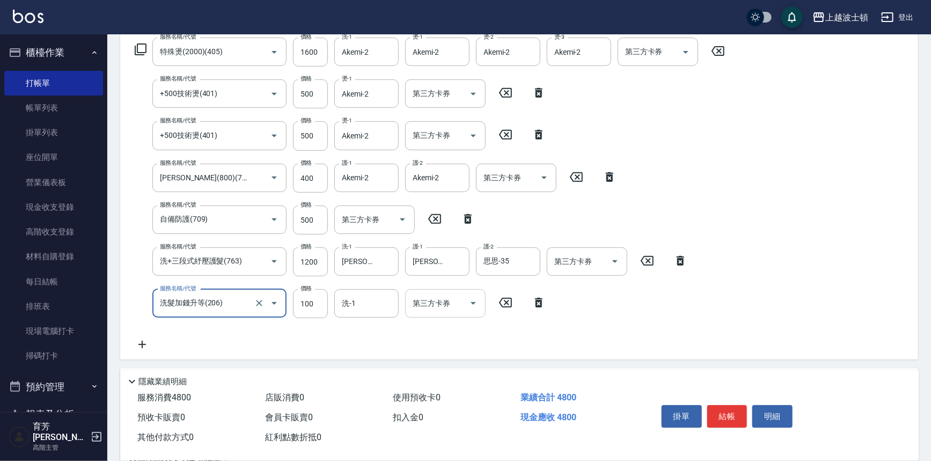
click at [366, 306] on input "洗-1" at bounding box center [366, 303] width 55 height 19
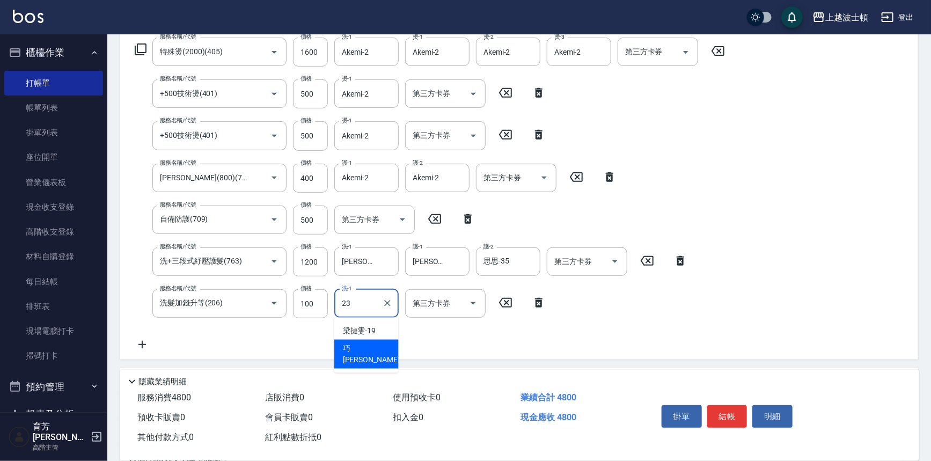
click at [361, 349] on span "巧莉 -23" at bounding box center [377, 354] width 68 height 23
type input "[PERSON_NAME]-23"
click at [139, 343] on icon at bounding box center [142, 344] width 27 height 13
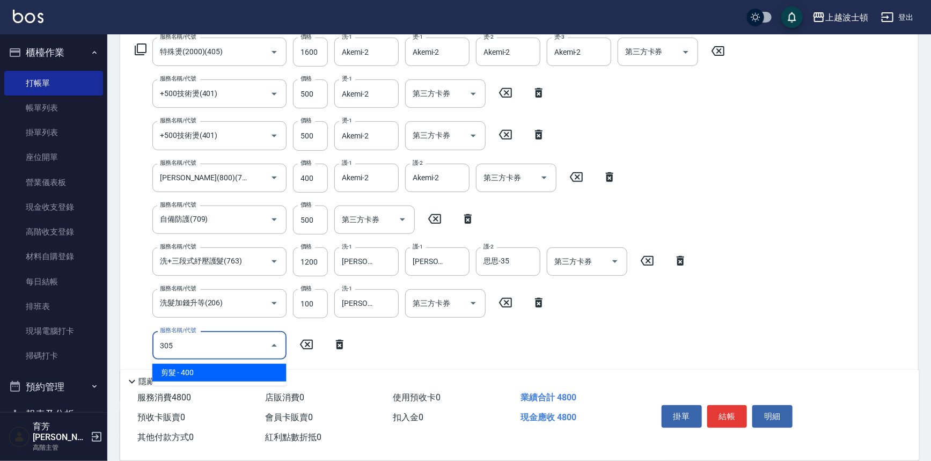
click at [210, 368] on span "剪髮 - 400" at bounding box center [219, 373] width 134 height 18
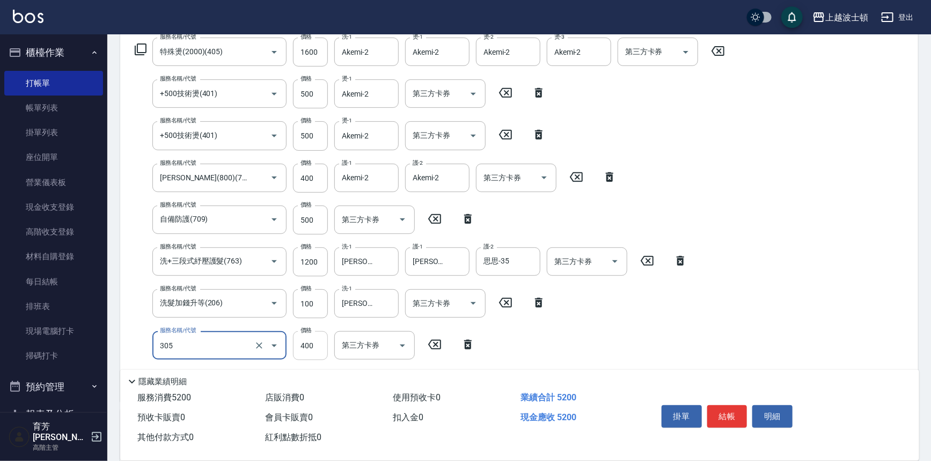
type input "剪髮(305)"
click at [309, 343] on input "400" at bounding box center [310, 345] width 35 height 29
type input "350"
drag, startPoint x: 775, startPoint y: 240, endPoint x: 708, endPoint y: 242, distance: 66.5
click at [775, 241] on div "服務名稱/代號 特殊燙(2000)(405) 服務名稱/代號 價格 1600 價格 洗-1 Akemi-2 洗-1 燙-1 Akemi-2 燙-1 燙-2 A…" at bounding box center [519, 217] width 798 height 368
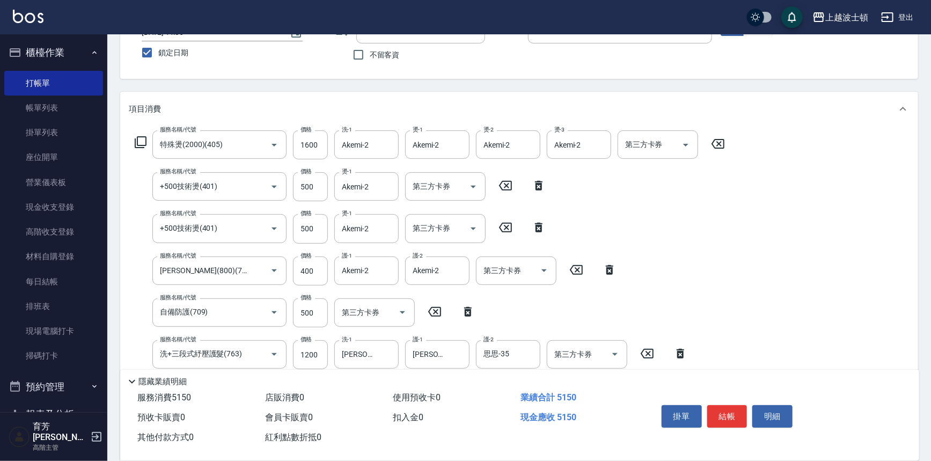
scroll to position [37, 0]
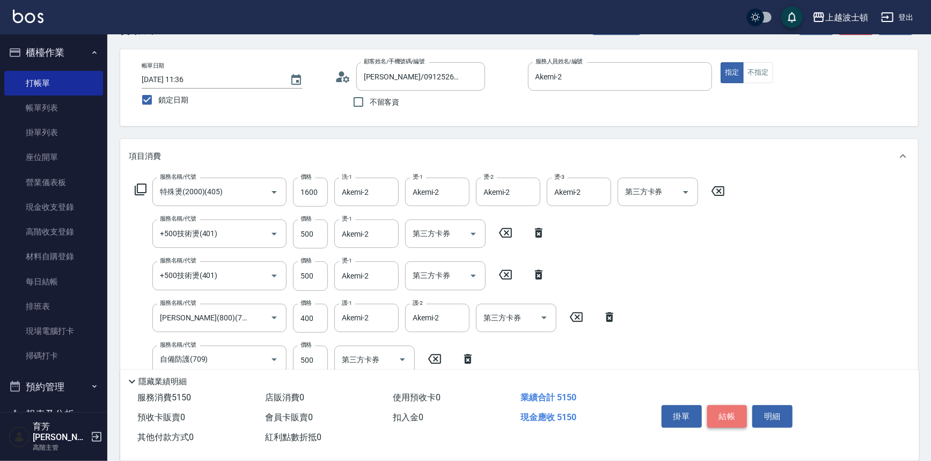
click at [724, 412] on button "結帳" at bounding box center [727, 416] width 40 height 23
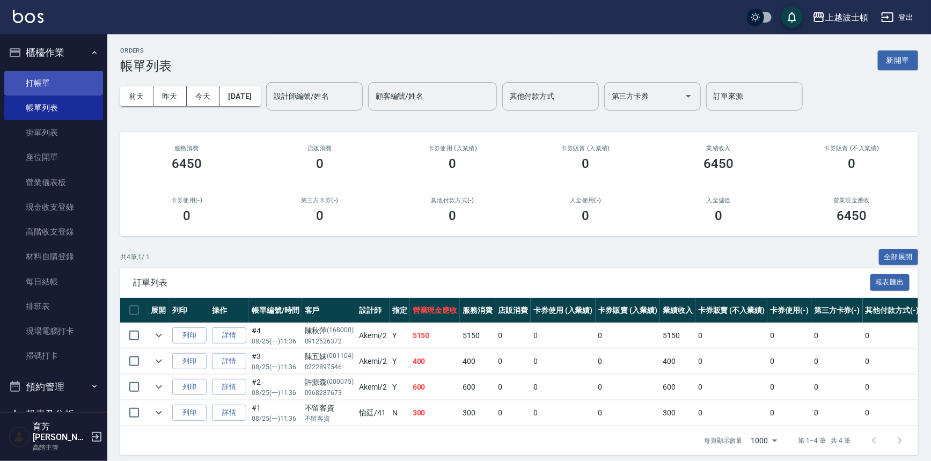
click at [56, 83] on link "打帳單" at bounding box center [53, 83] width 99 height 25
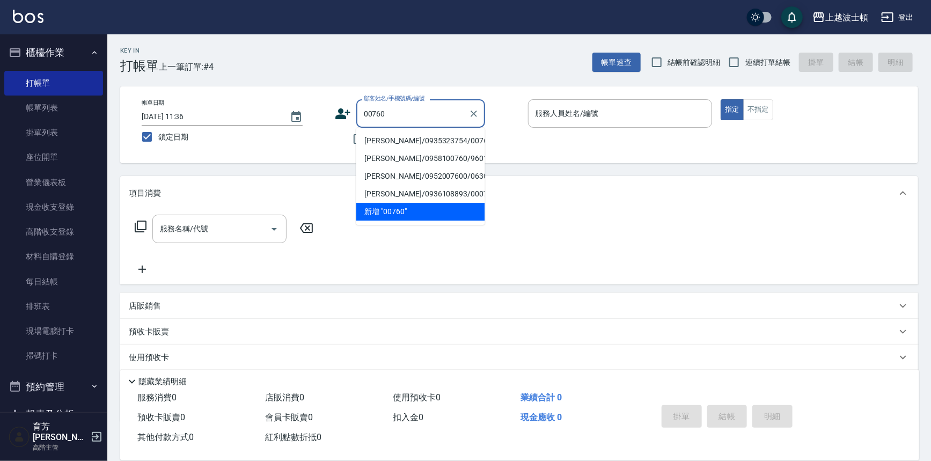
click at [385, 138] on li "[PERSON_NAME]/0935323754/00760" at bounding box center [420, 141] width 129 height 18
type input "[PERSON_NAME]/0935323754/00760"
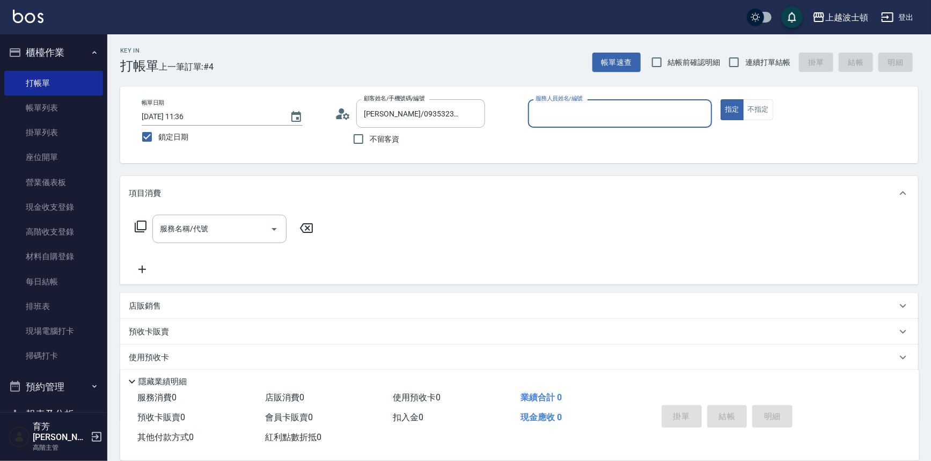
type input "Akemi-2"
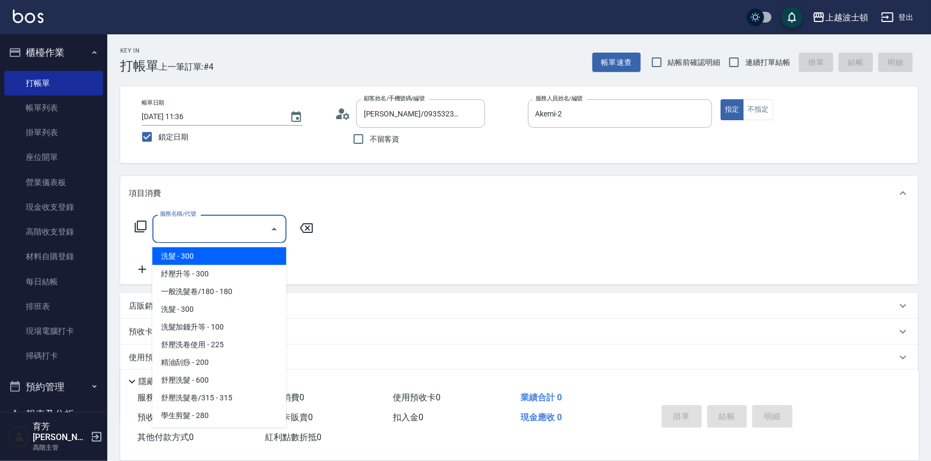
click at [232, 226] on input "服務名稱/代號" at bounding box center [211, 228] width 108 height 19
click at [241, 263] on span "洗髮 - 300" at bounding box center [219, 256] width 134 height 18
type input "洗髮(201)"
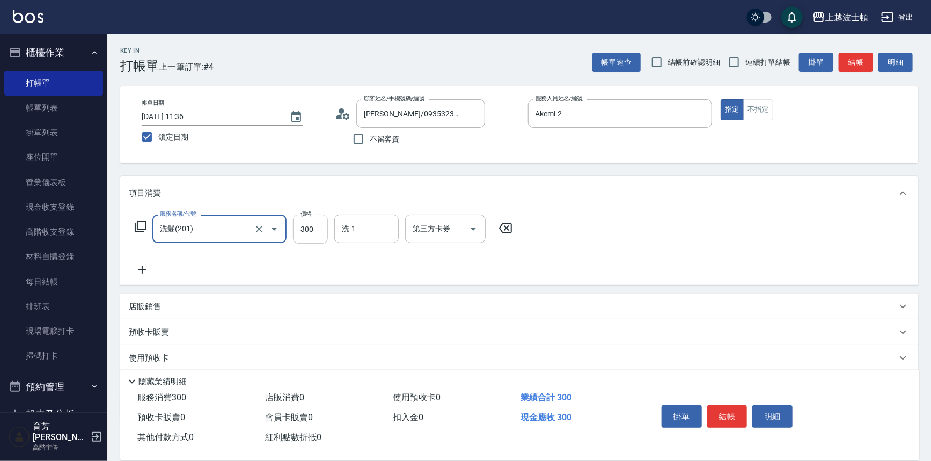
click at [307, 236] on input "300" at bounding box center [310, 229] width 35 height 29
type input "270"
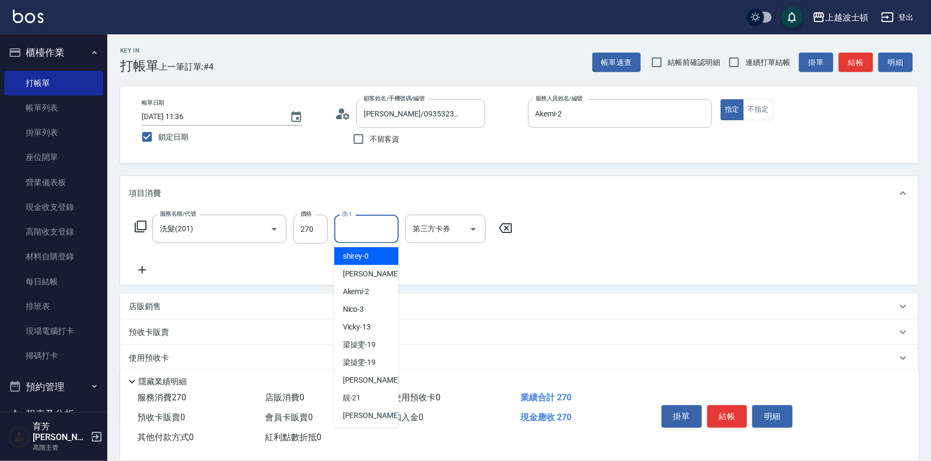
click at [356, 227] on input "洗-1" at bounding box center [366, 228] width 55 height 19
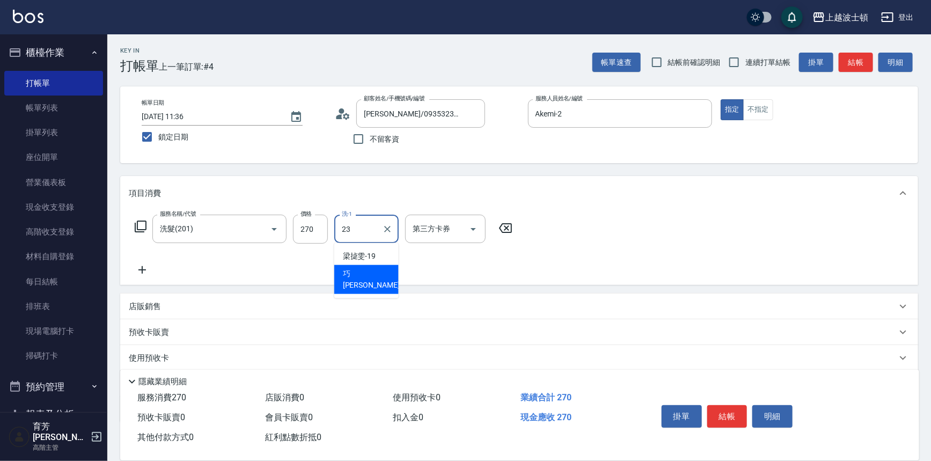
click at [370, 280] on div "巧莉 -23" at bounding box center [366, 279] width 64 height 29
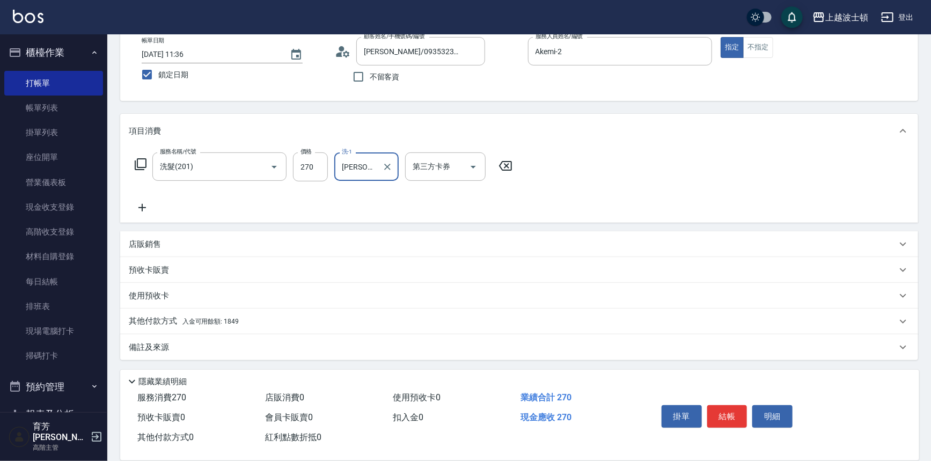
type input "[PERSON_NAME]-23"
click at [191, 318] on span "入金可用餘額: 1849" at bounding box center [210, 322] width 56 height 8
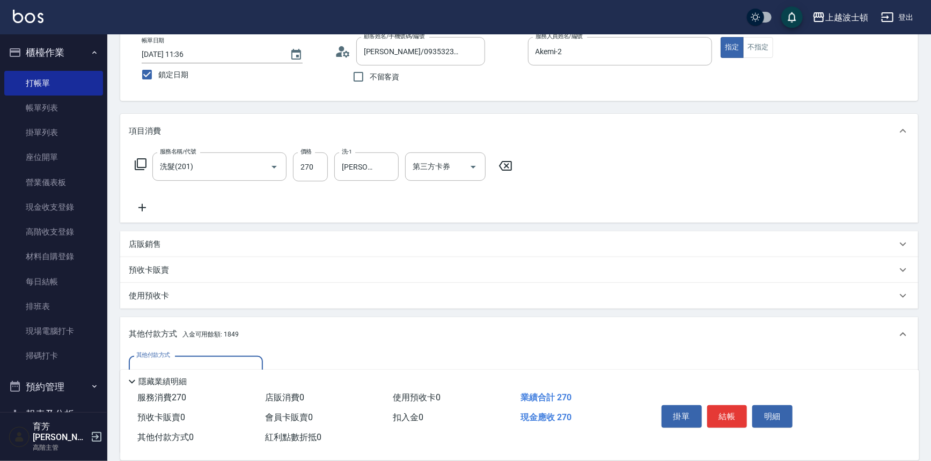
scroll to position [188, 0]
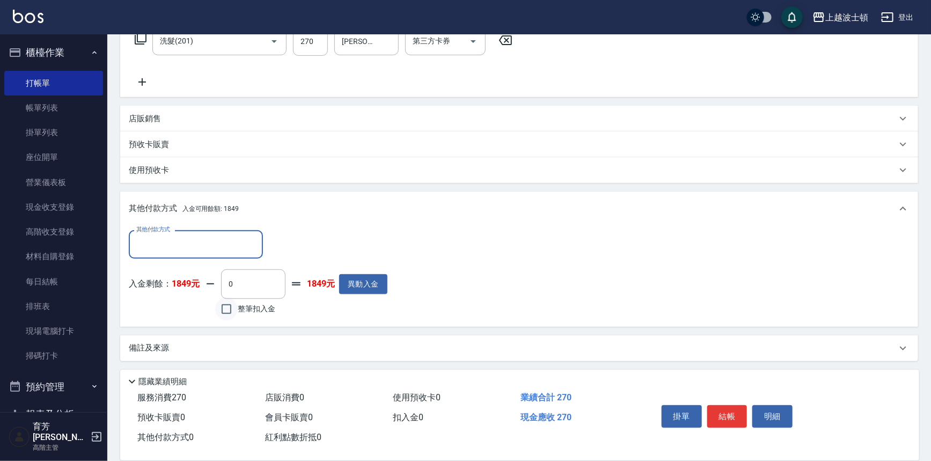
click at [227, 307] on input "整筆扣入金" at bounding box center [226, 309] width 23 height 23
checkbox input "true"
type input "270"
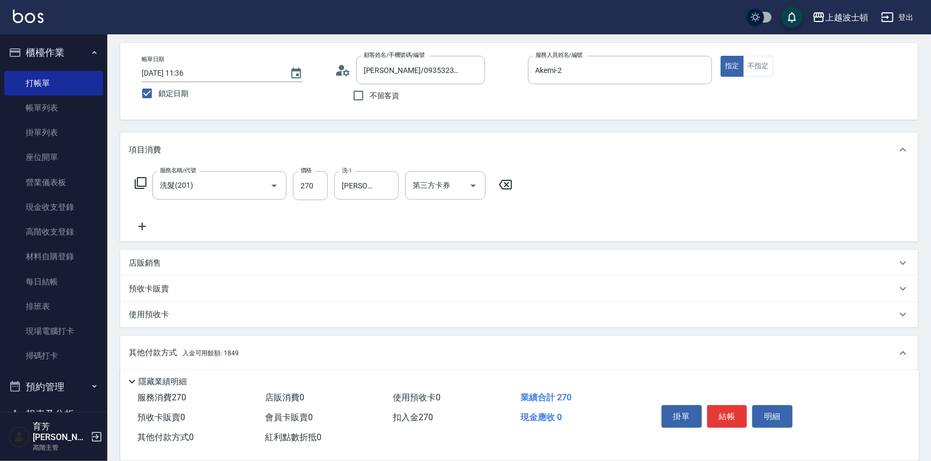
scroll to position [0, 0]
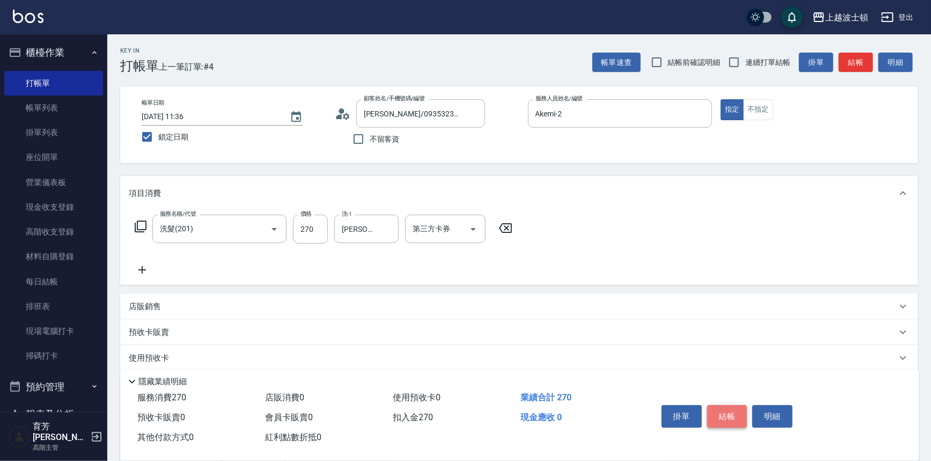
click at [730, 417] on button "結帳" at bounding box center [727, 416] width 40 height 23
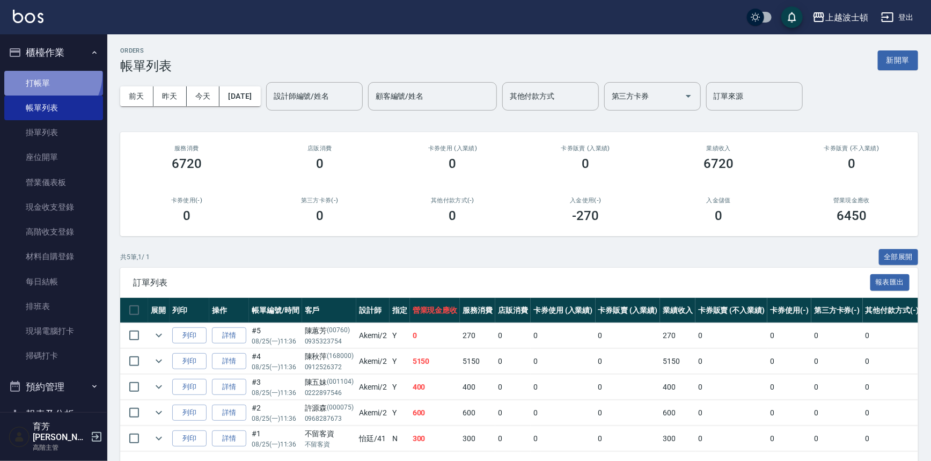
click at [46, 74] on link "打帳單" at bounding box center [53, 83] width 99 height 25
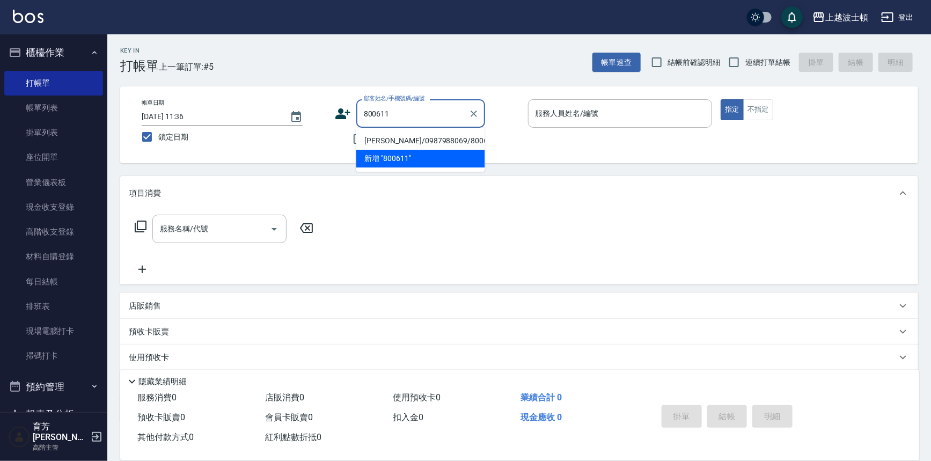
drag, startPoint x: 421, startPoint y: 137, endPoint x: 433, endPoint y: 134, distance: 12.1
click at [422, 136] on li "[PERSON_NAME]/0987988069/800611" at bounding box center [420, 141] width 129 height 18
type input "[PERSON_NAME]/0987988069/800611"
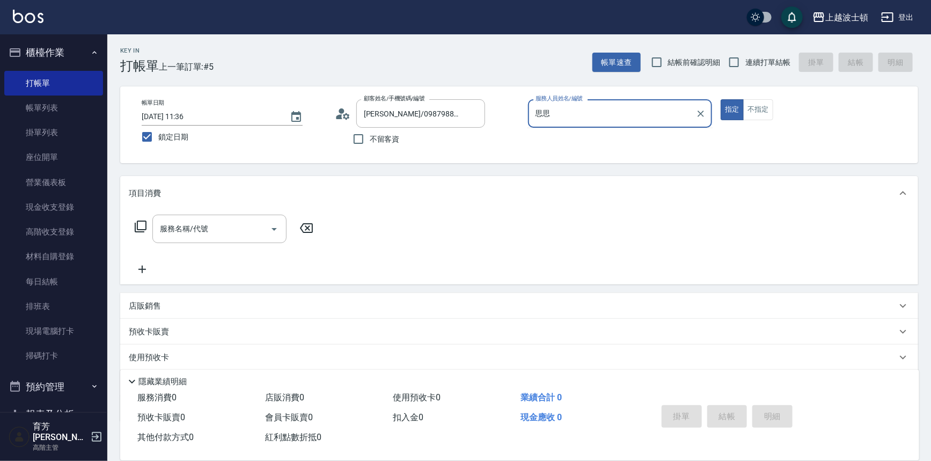
type input "思"
type input "怡廷-41"
type button "true"
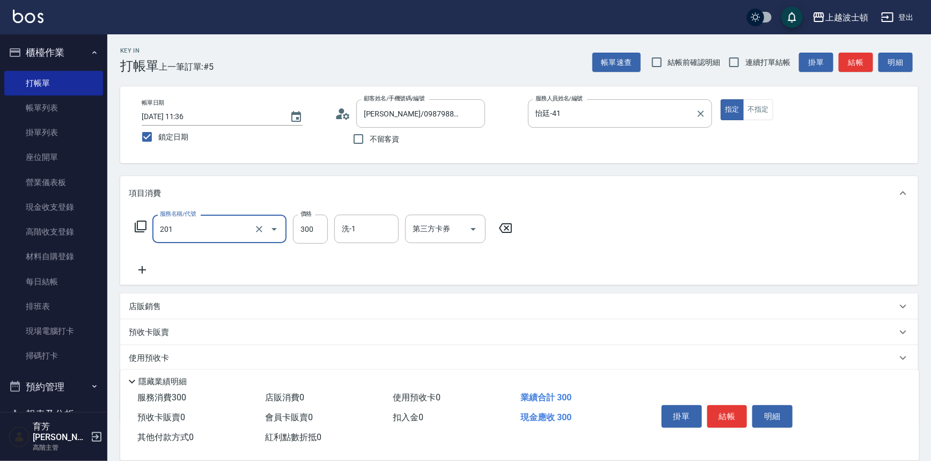
type input "洗髮(201)"
type input "270"
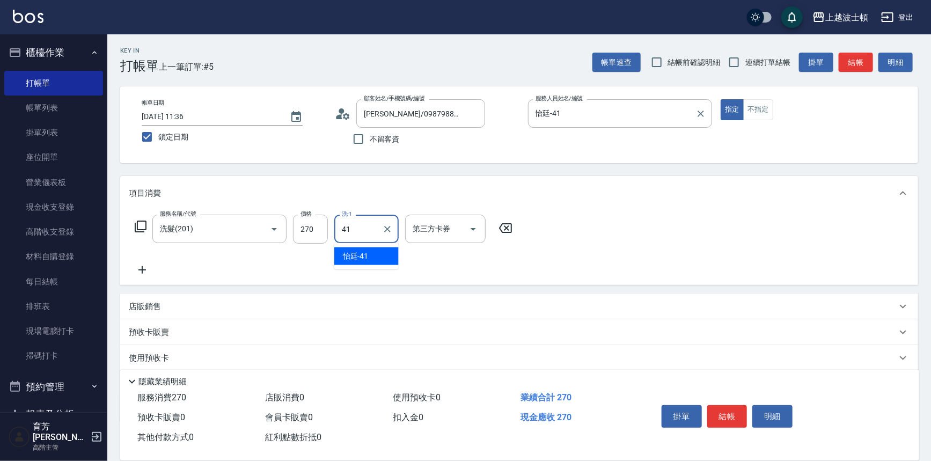
type input "怡廷-41"
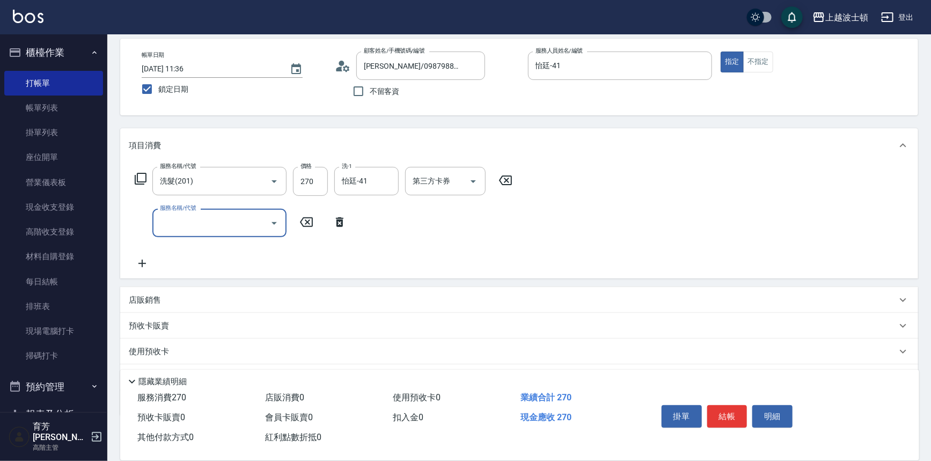
scroll to position [103, 0]
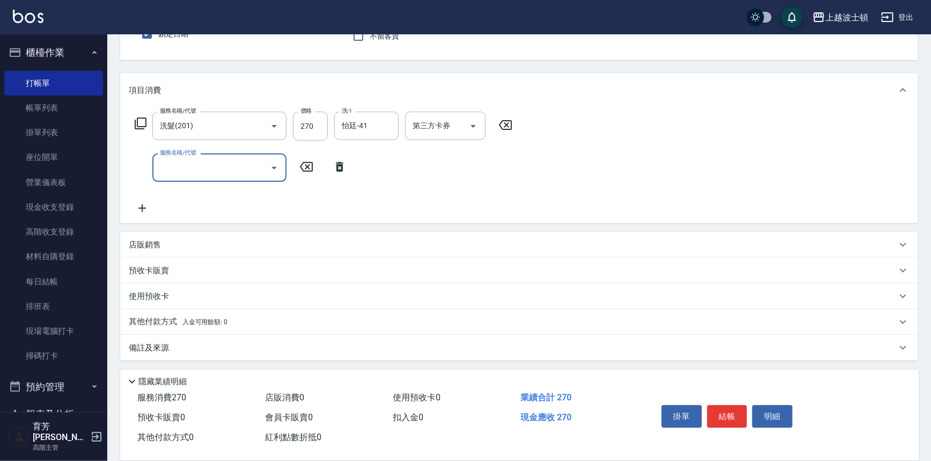
click at [268, 316] on div "其他付款方式 入金可用餘額: 0" at bounding box center [513, 322] width 768 height 12
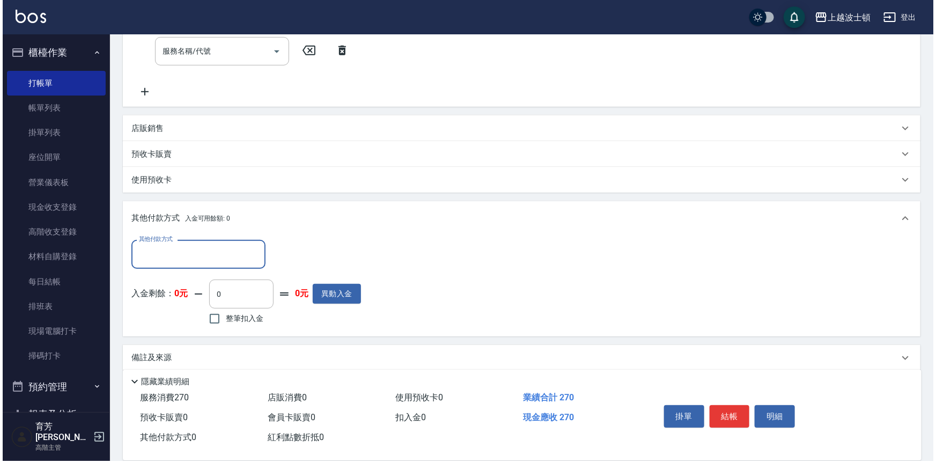
scroll to position [230, 0]
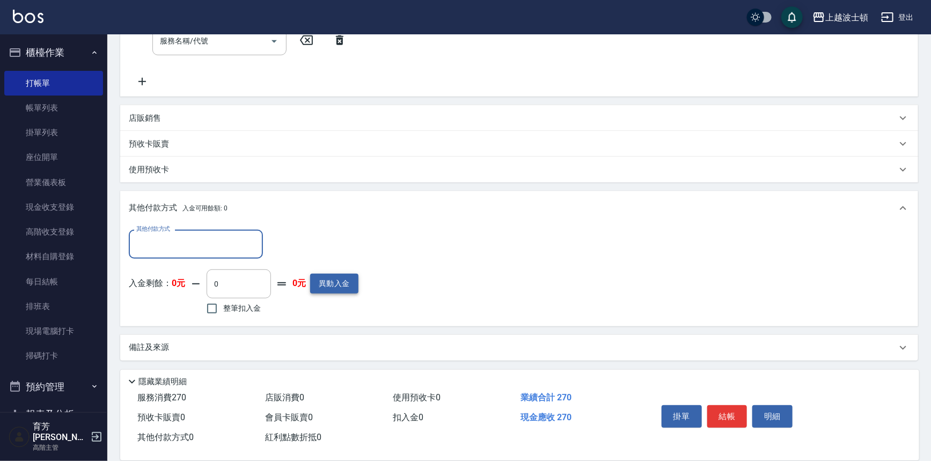
click at [335, 287] on button "異動入金" at bounding box center [334, 284] width 48 height 20
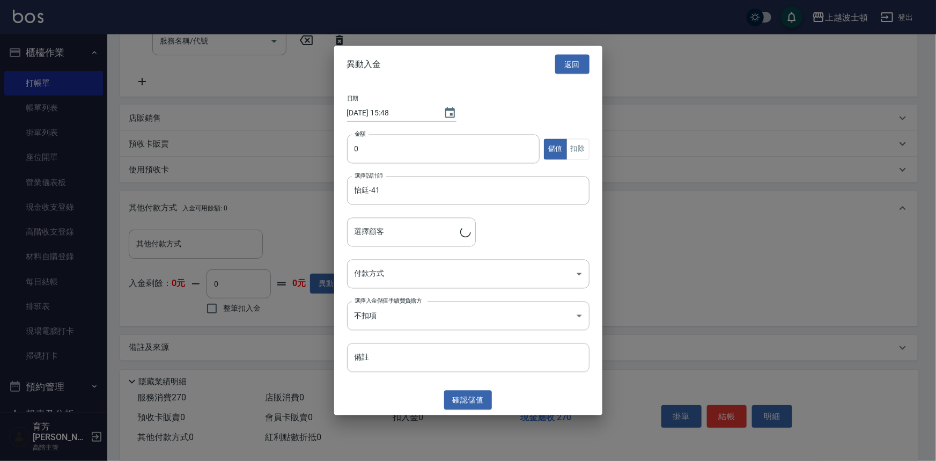
type input "[PERSON_NAME]/0987988069/800611"
click at [373, 151] on input "0" at bounding box center [443, 149] width 193 height 29
click at [355, 153] on input "0" at bounding box center [443, 149] width 193 height 29
type input "1000"
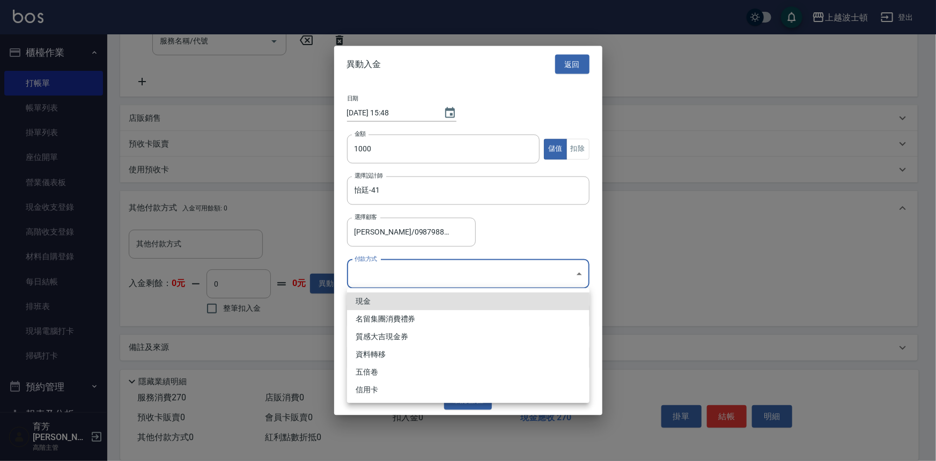
click at [399, 279] on body "上越波士頓 登出 櫃檯作業 打帳單 帳單列表 掛單列表 座位開單 營業儀表板 現金收支登錄 高階收支登錄 材料自購登錄 每日結帳 排班表 現場電腦打卡 掃碼打…" at bounding box center [468, 115] width 936 height 691
click at [397, 295] on li "現金" at bounding box center [468, 301] width 243 height 18
type input "現金"
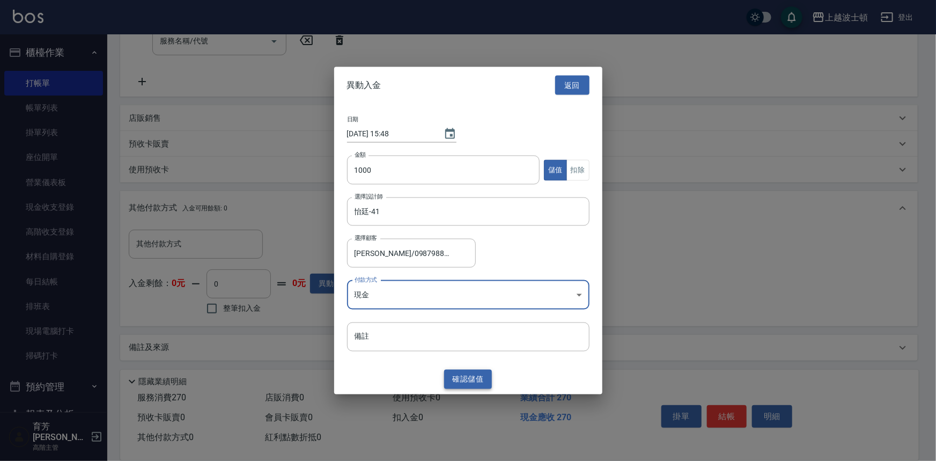
click at [463, 375] on button "確認 儲值" at bounding box center [468, 379] width 48 height 20
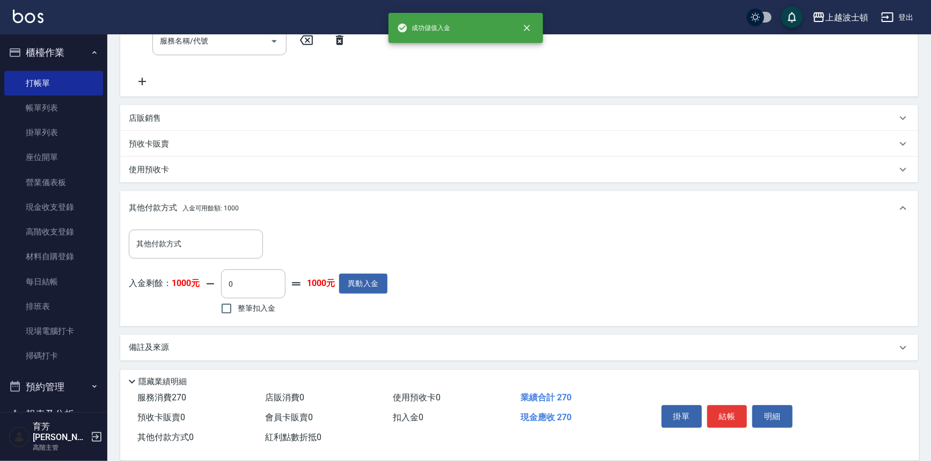
click at [242, 307] on span "整筆扣入金" at bounding box center [257, 308] width 38 height 11
click at [238, 307] on input "整筆扣入金" at bounding box center [226, 308] width 23 height 23
checkbox input "true"
type input "270"
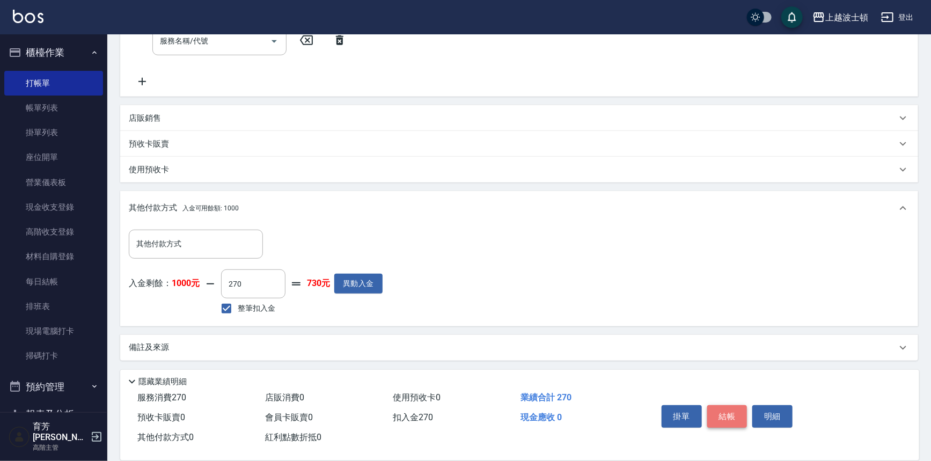
click at [740, 413] on button "結帳" at bounding box center [727, 416] width 40 height 23
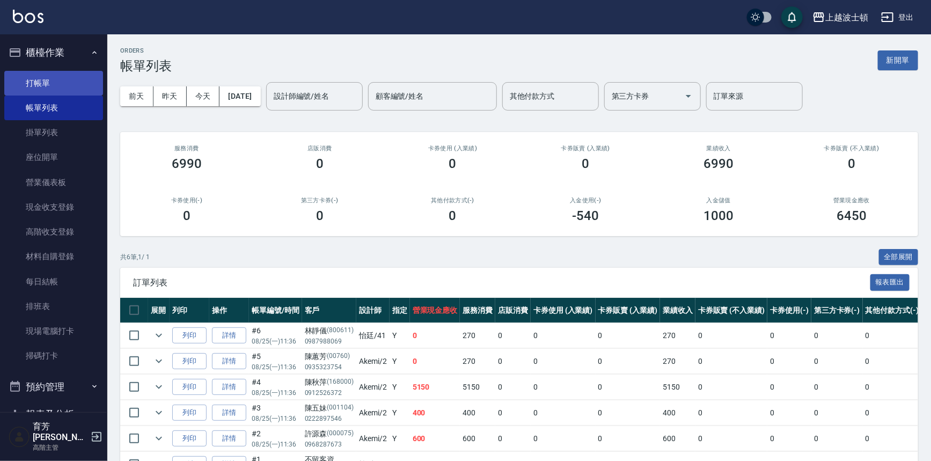
click at [68, 76] on link "打帳單" at bounding box center [53, 83] width 99 height 25
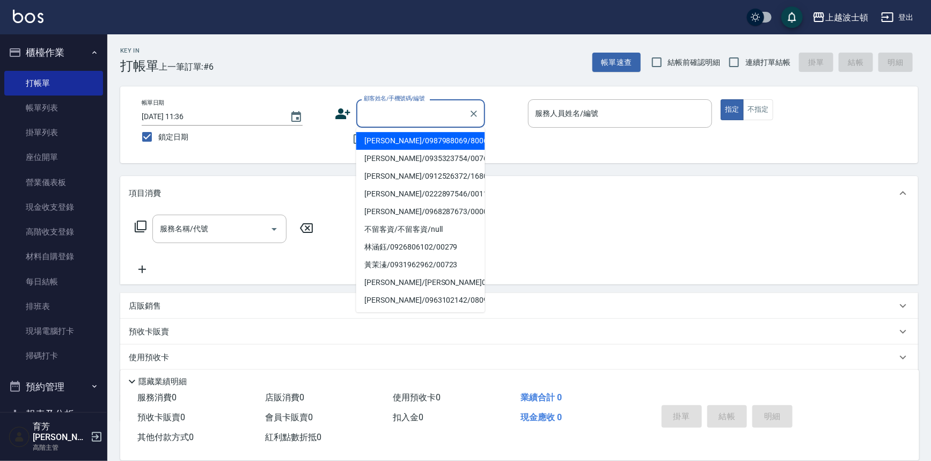
click at [442, 113] on input "顧客姓名/手機號碼/編號" at bounding box center [412, 113] width 103 height 19
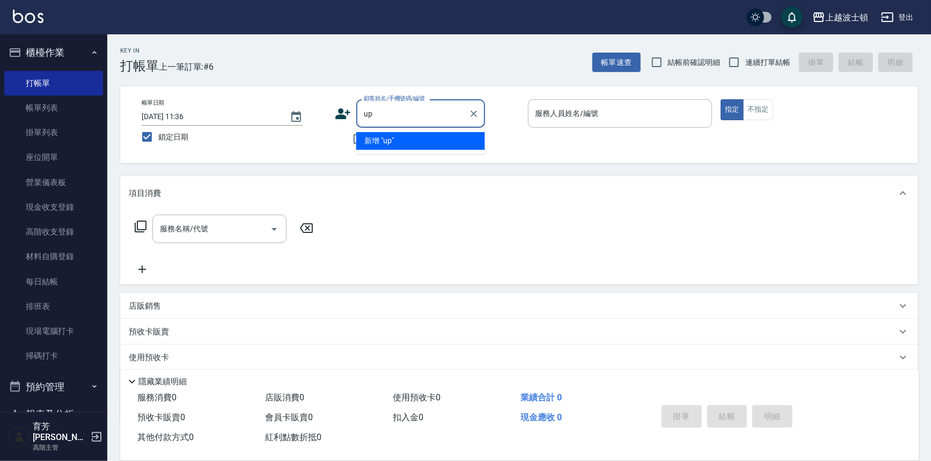
type input "u"
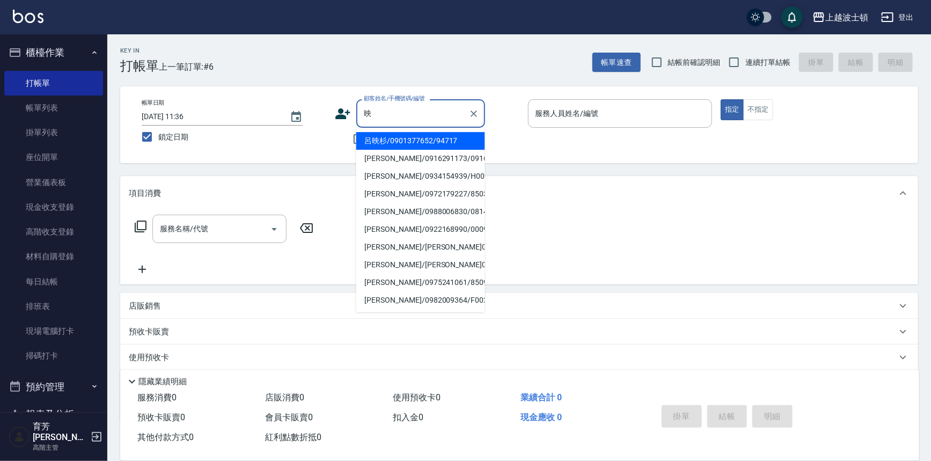
click at [398, 139] on li "呂映杉/0901377652/94717" at bounding box center [420, 141] width 129 height 18
type input "呂映杉/0901377652/94717"
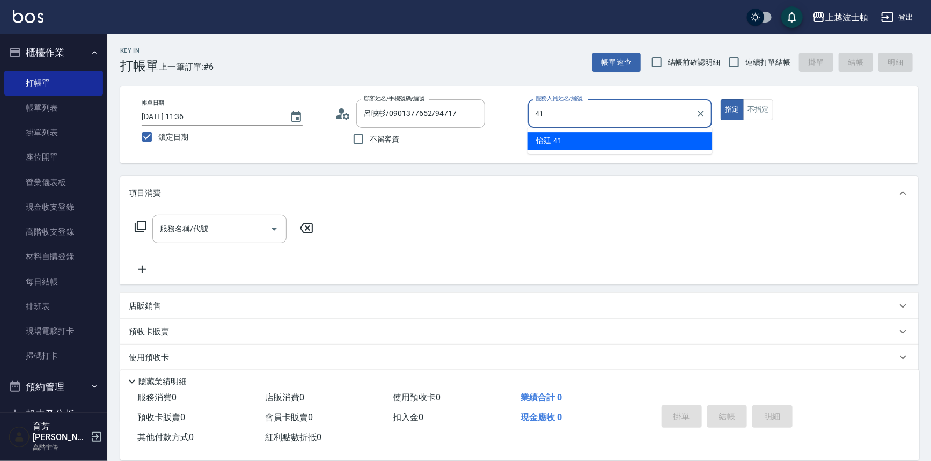
type input "怡廷-41"
type button "true"
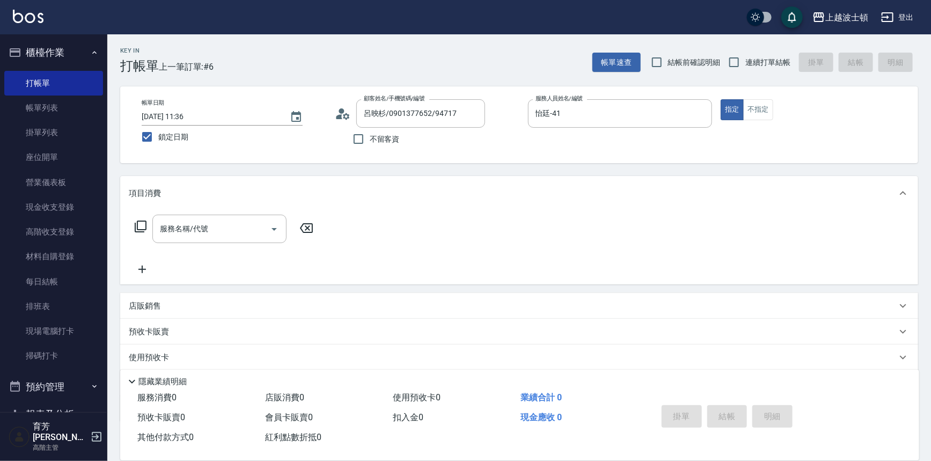
click at [135, 223] on icon at bounding box center [140, 226] width 13 height 13
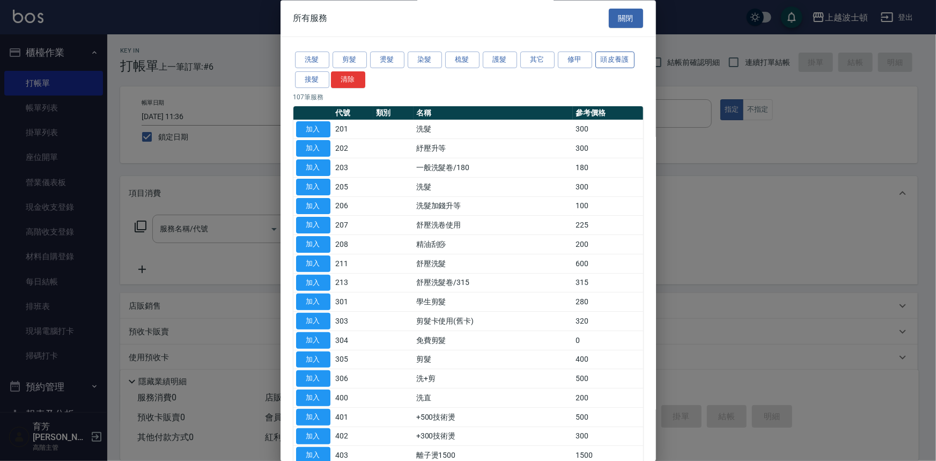
click at [606, 60] on button "頭皮養護" at bounding box center [616, 60] width 40 height 17
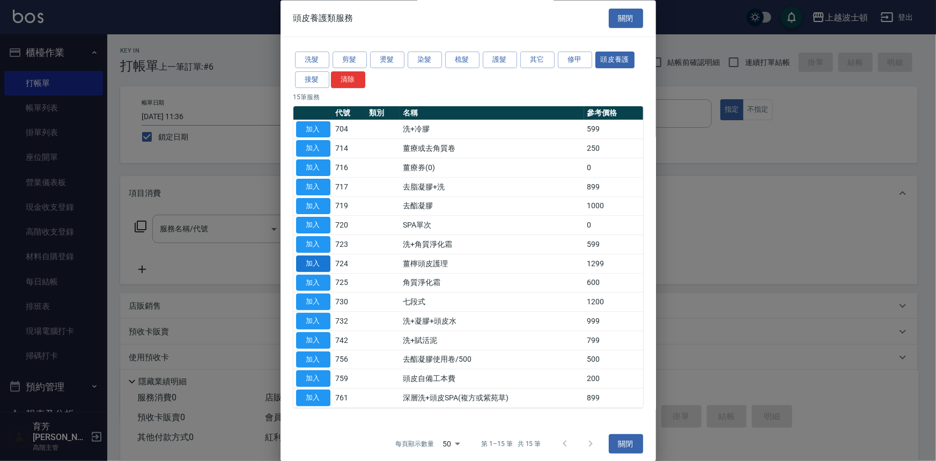
click at [302, 260] on button "加入" at bounding box center [313, 263] width 34 height 17
type input "薑檸頭皮護理(724)"
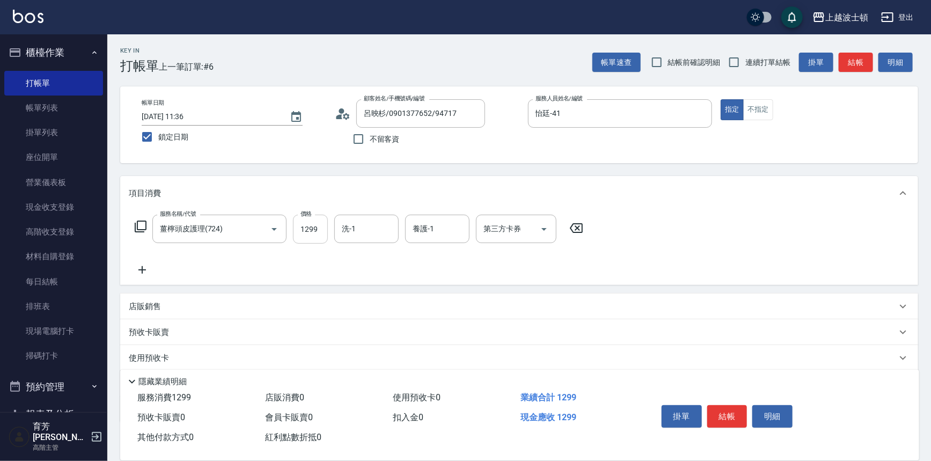
click at [311, 229] on input "1299" at bounding box center [310, 229] width 35 height 29
click at [306, 219] on input "1299" at bounding box center [310, 229] width 35 height 29
click at [305, 224] on input "1299" at bounding box center [310, 229] width 35 height 29
click at [306, 224] on input "1299" at bounding box center [310, 229] width 35 height 29
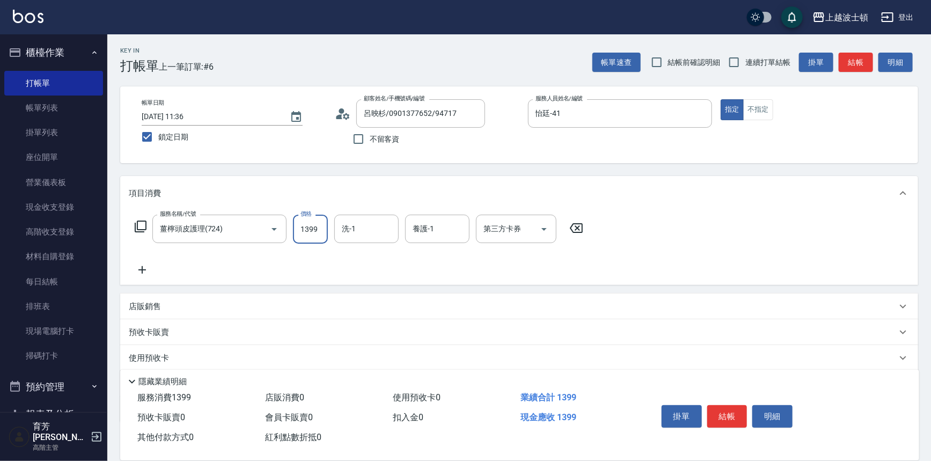
type input "1399"
type input "怡廷-41"
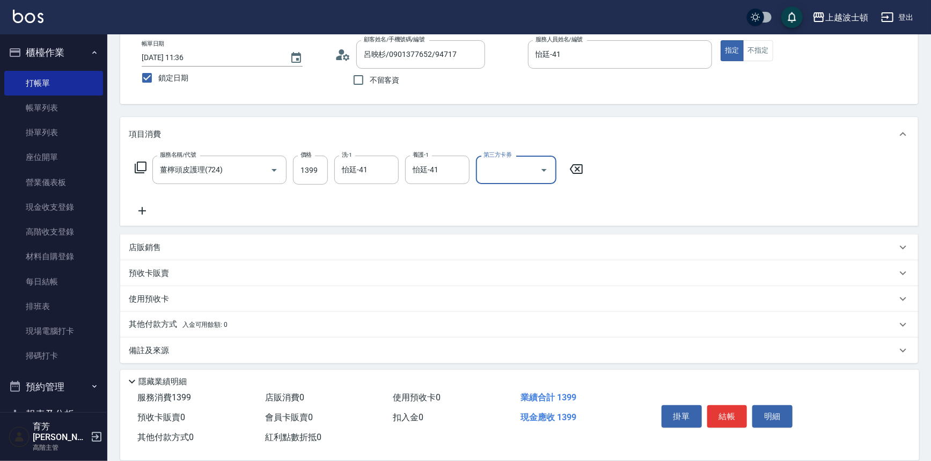
scroll to position [62, 0]
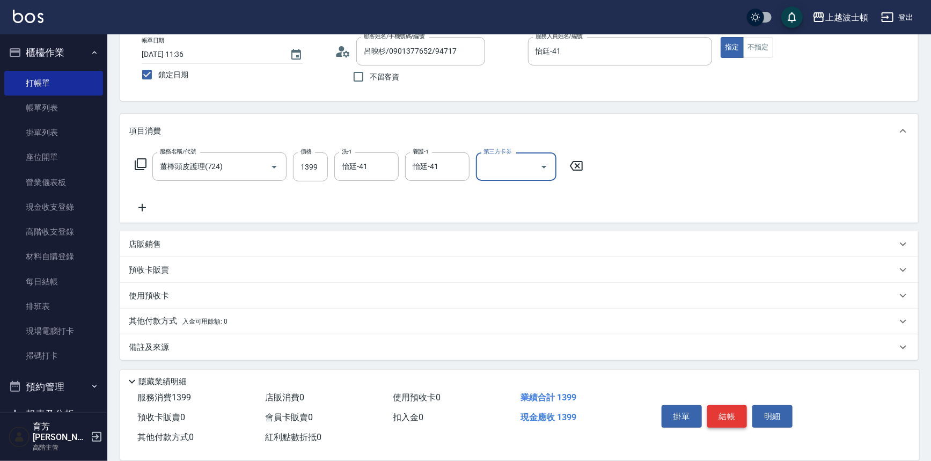
click at [736, 418] on button "結帳" at bounding box center [727, 416] width 40 height 23
